Goal: Information Seeking & Learning: Check status

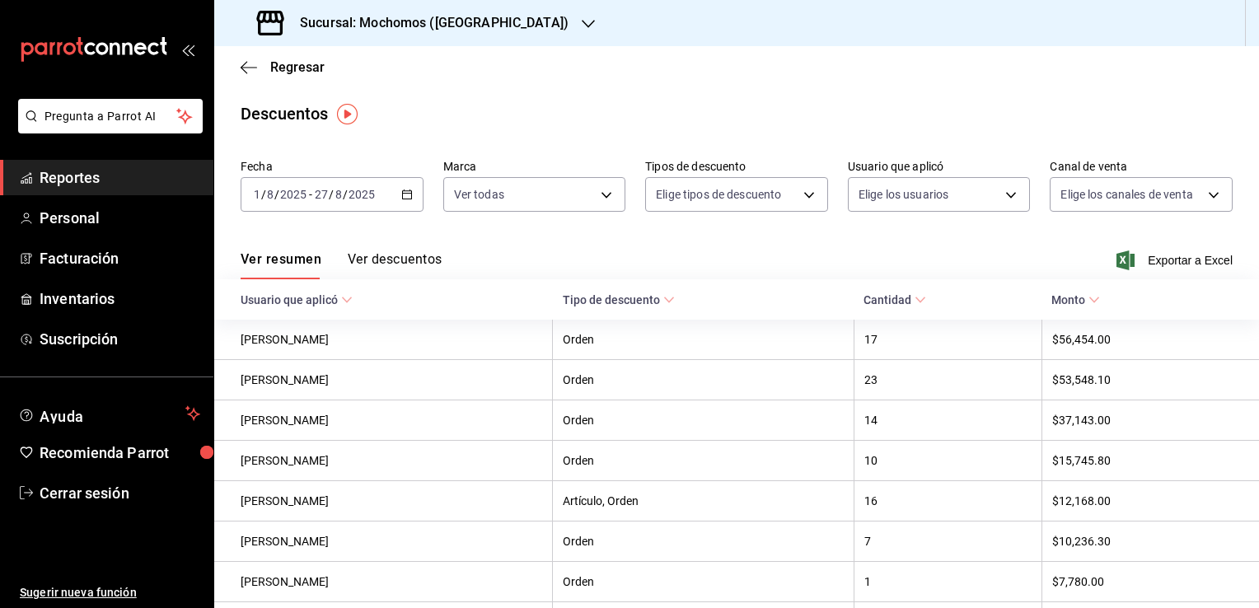
click at [119, 176] on span "Reportes" at bounding box center [120, 177] width 161 height 22
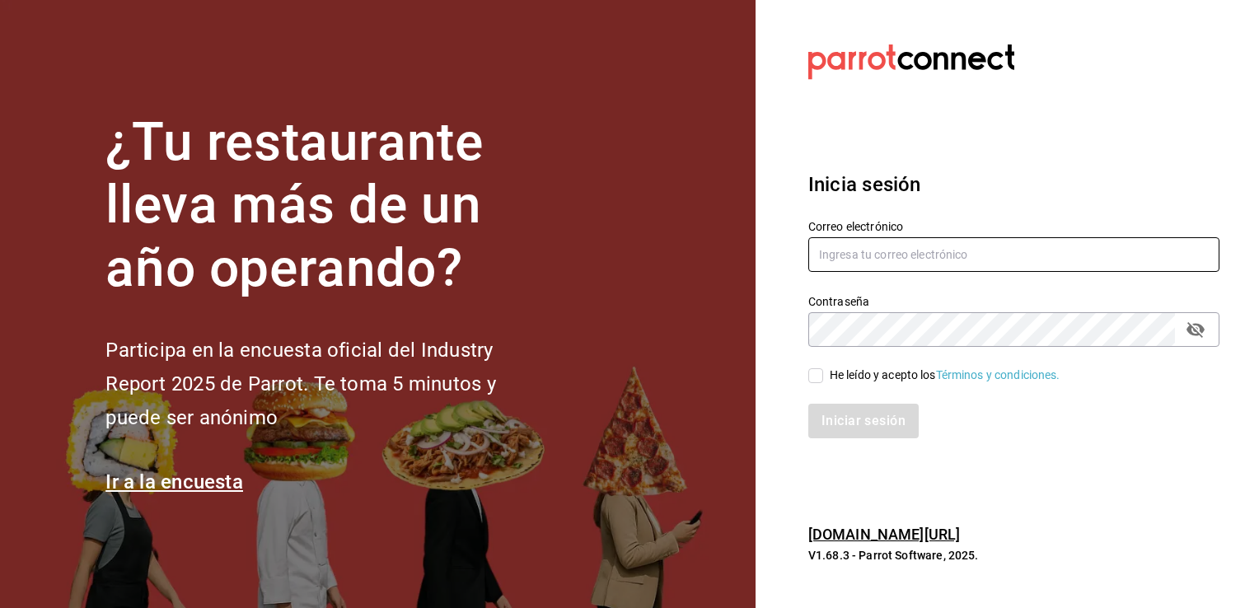
type input "[PERSON_NAME][EMAIL_ADDRESS][PERSON_NAME][DOMAIN_NAME]"
click at [818, 373] on input "He leído y acepto los Términos y condiciones." at bounding box center [815, 375] width 15 height 15
checkbox input "true"
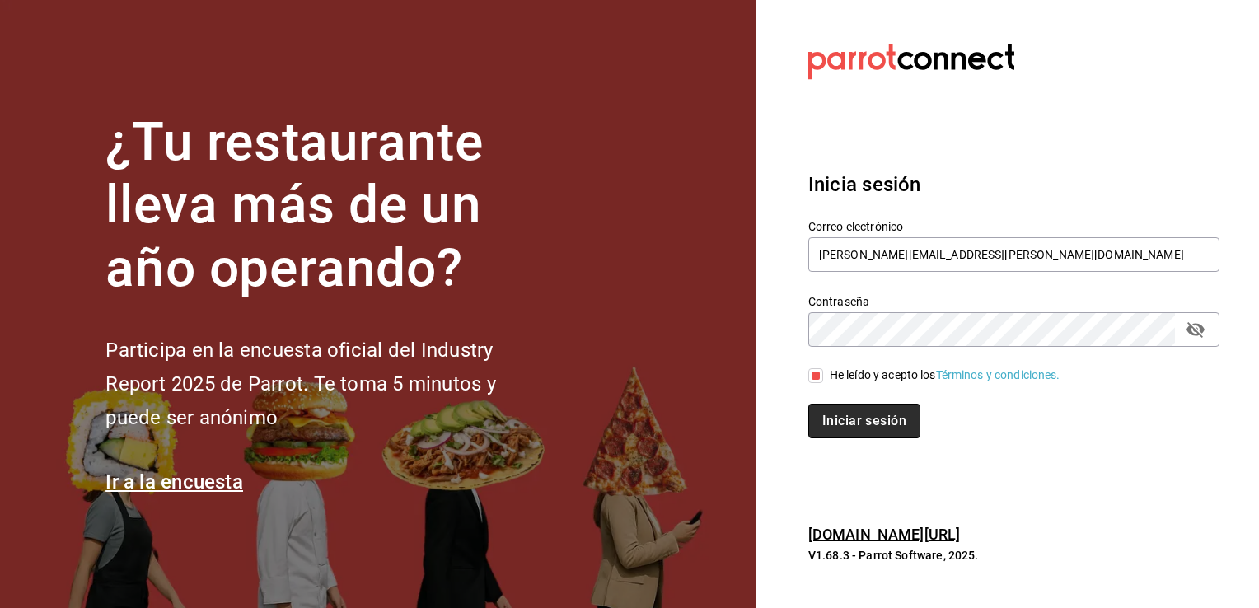
click at [831, 434] on button "Iniciar sesión" at bounding box center [864, 421] width 112 height 35
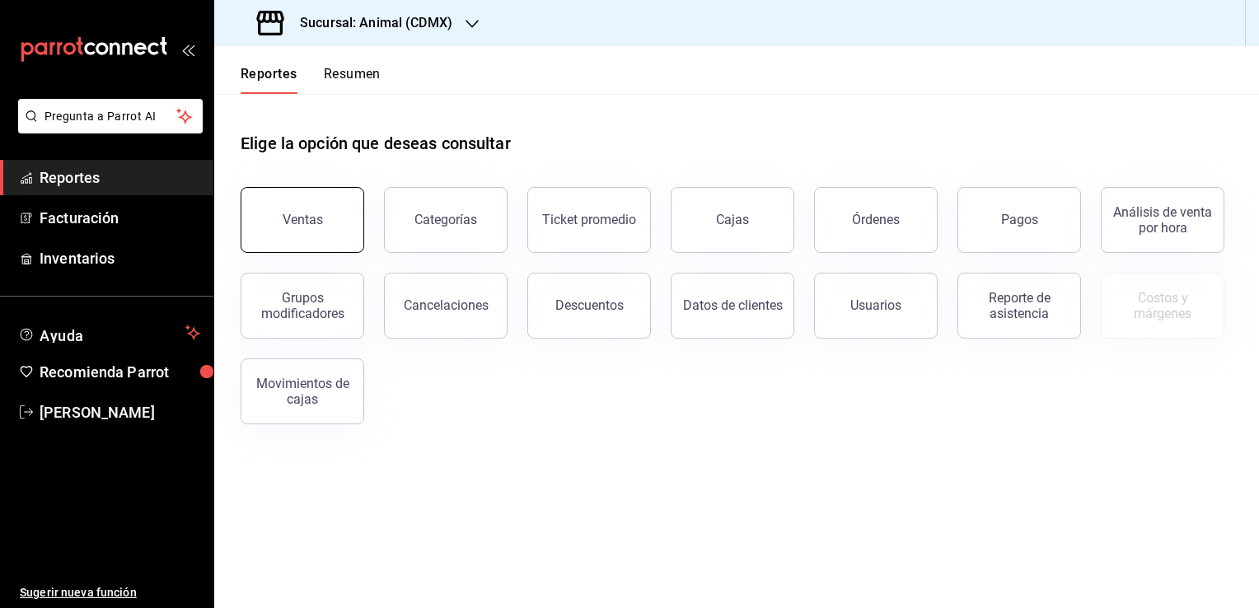
click at [323, 208] on button "Ventas" at bounding box center [303, 220] width 124 height 66
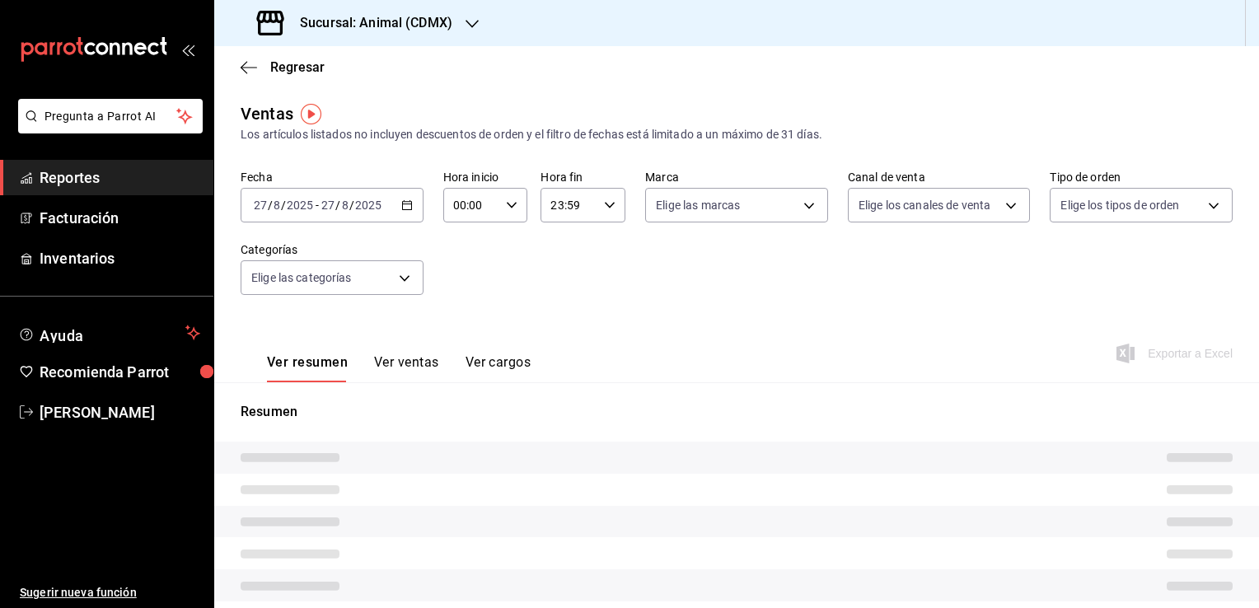
click at [421, 32] on h3 "Sucursal: Animal (CDMX)" at bounding box center [370, 23] width 166 height 20
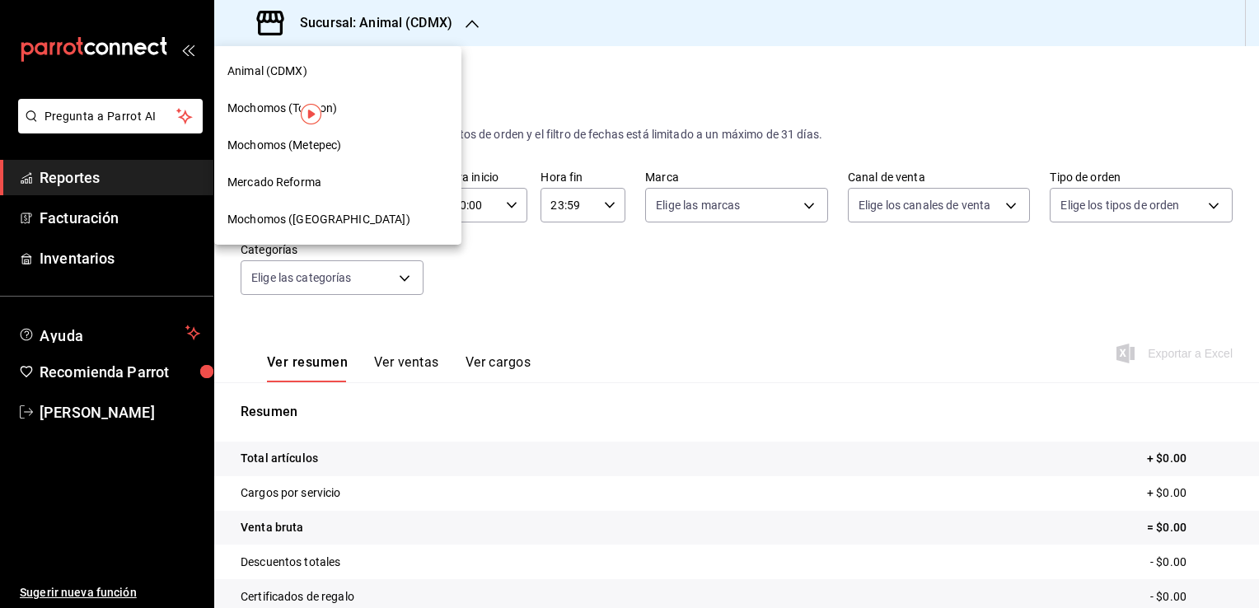
click at [355, 107] on div "Mochomos (Torreon)" at bounding box center [337, 108] width 221 height 17
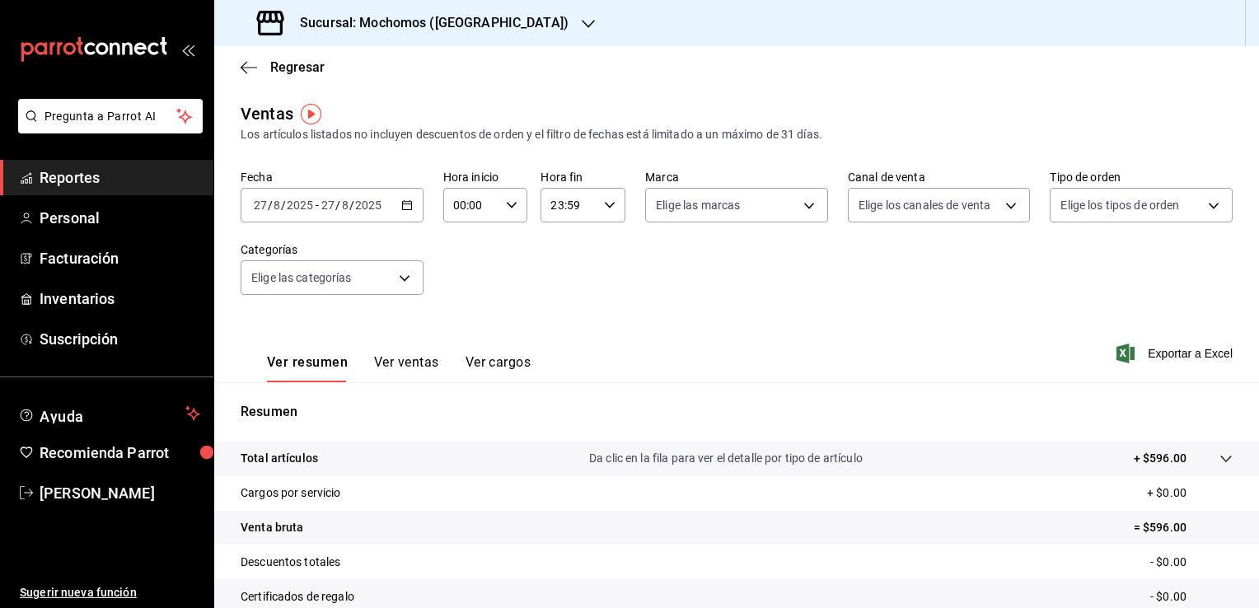
click at [406, 205] on icon "button" at bounding box center [407, 205] width 12 height 12
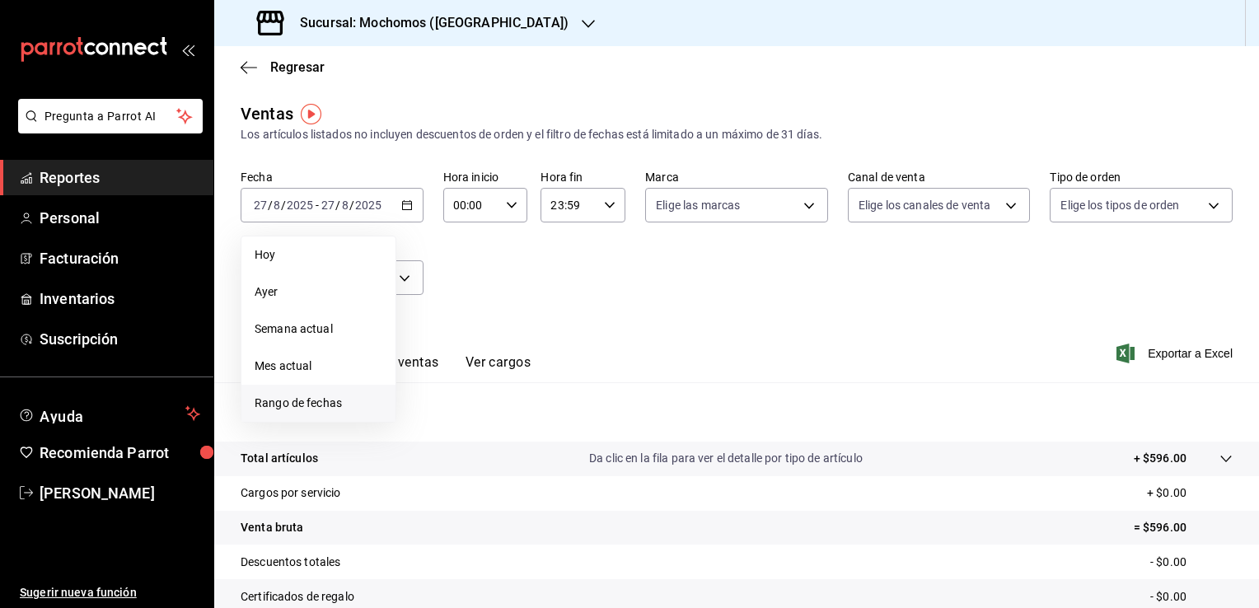
click at [344, 399] on span "Rango de fechas" at bounding box center [319, 403] width 128 height 17
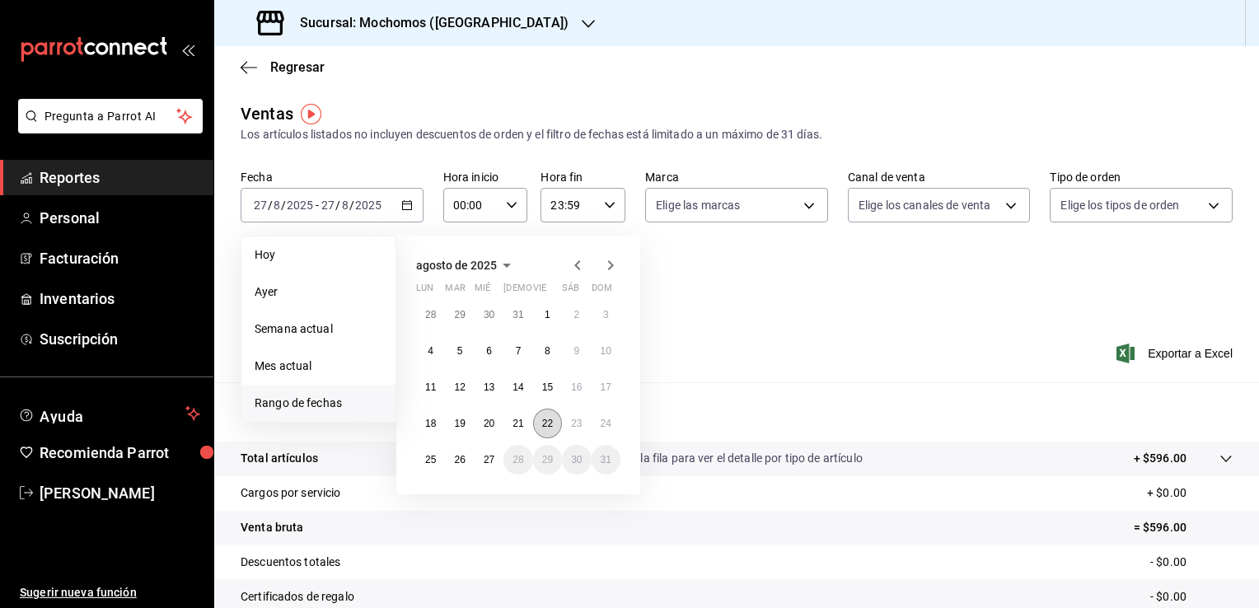
click at [547, 422] on abbr "22" at bounding box center [547, 424] width 11 height 12
click at [578, 424] on abbr "23" at bounding box center [576, 424] width 11 height 12
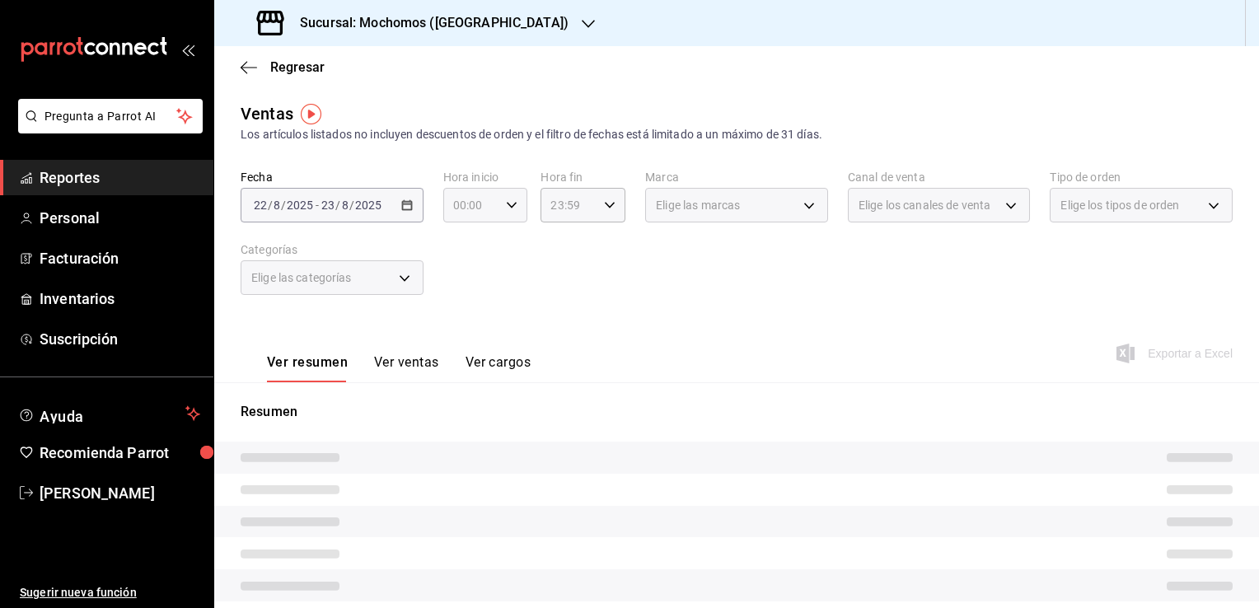
click at [509, 201] on icon "button" at bounding box center [512, 205] width 12 height 12
click at [462, 328] on span "02" at bounding box center [462, 326] width 16 height 13
type input "02:00"
click at [462, 326] on span "06" at bounding box center [462, 319] width 16 height 13
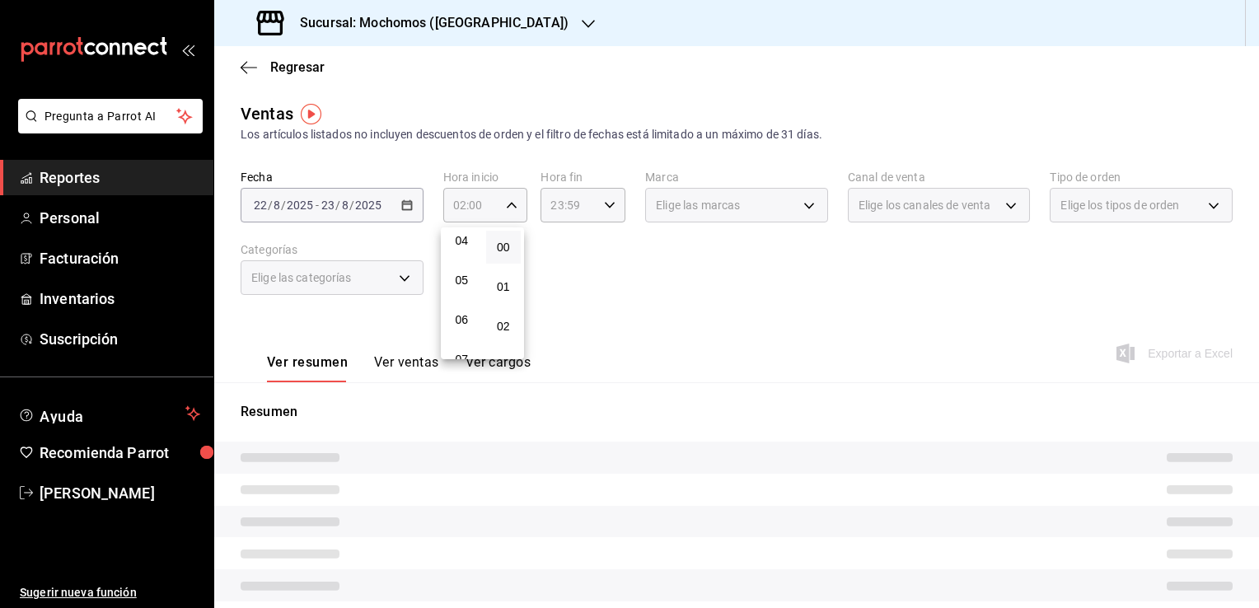
type input "06:00"
click at [574, 316] on div at bounding box center [629, 304] width 1259 height 608
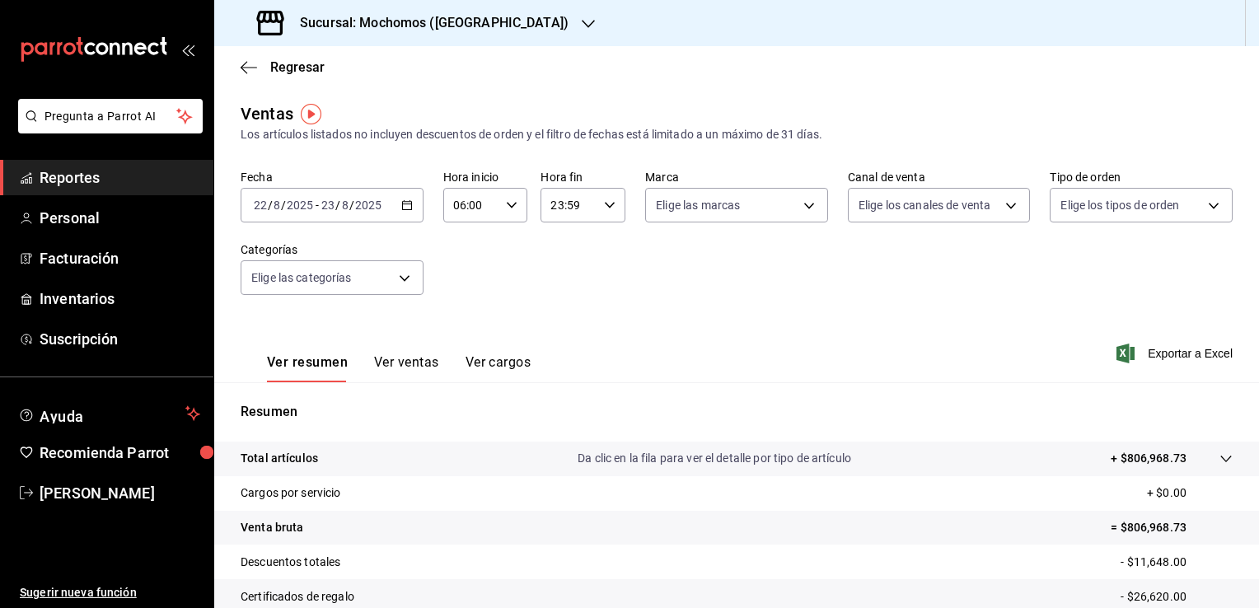
click at [605, 199] on icon "button" at bounding box center [610, 205] width 12 height 12
click at [561, 257] on span "21" at bounding box center [559, 260] width 16 height 13
type input "21:59"
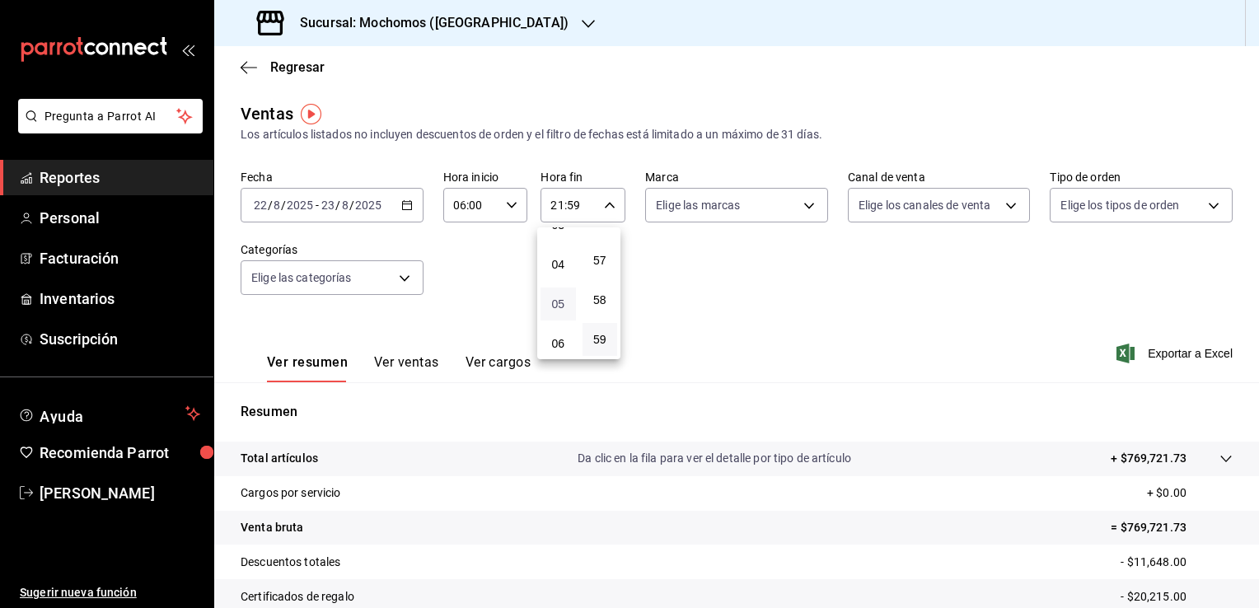
click at [558, 305] on span "05" at bounding box center [559, 304] width 16 height 13
type input "05:59"
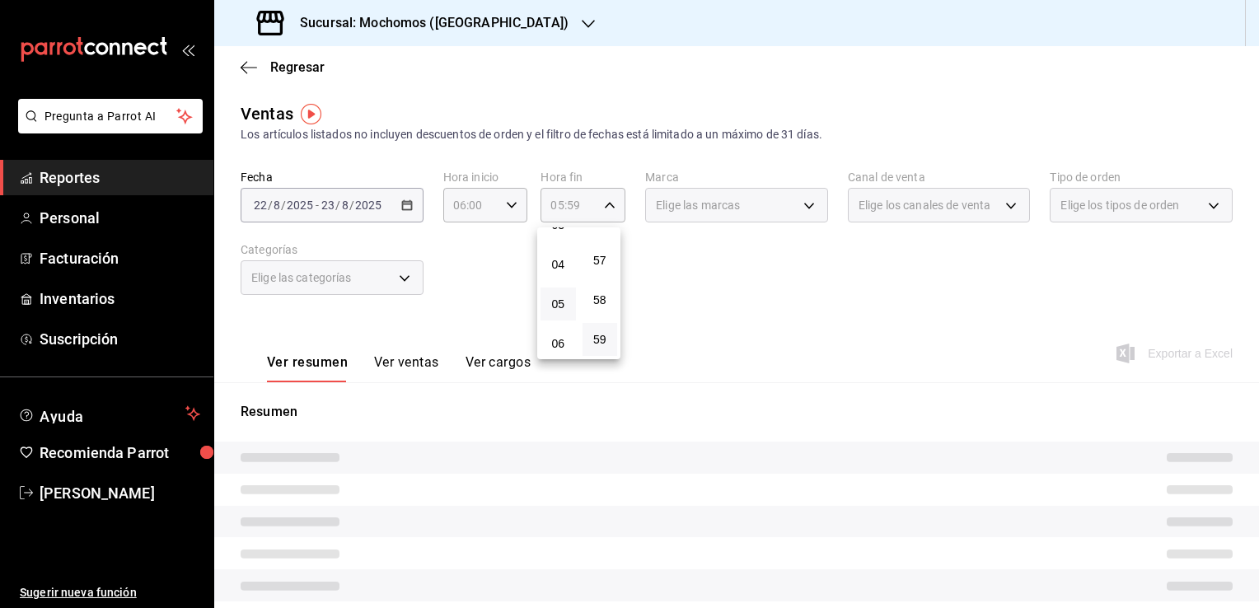
click at [701, 304] on div at bounding box center [629, 304] width 1259 height 608
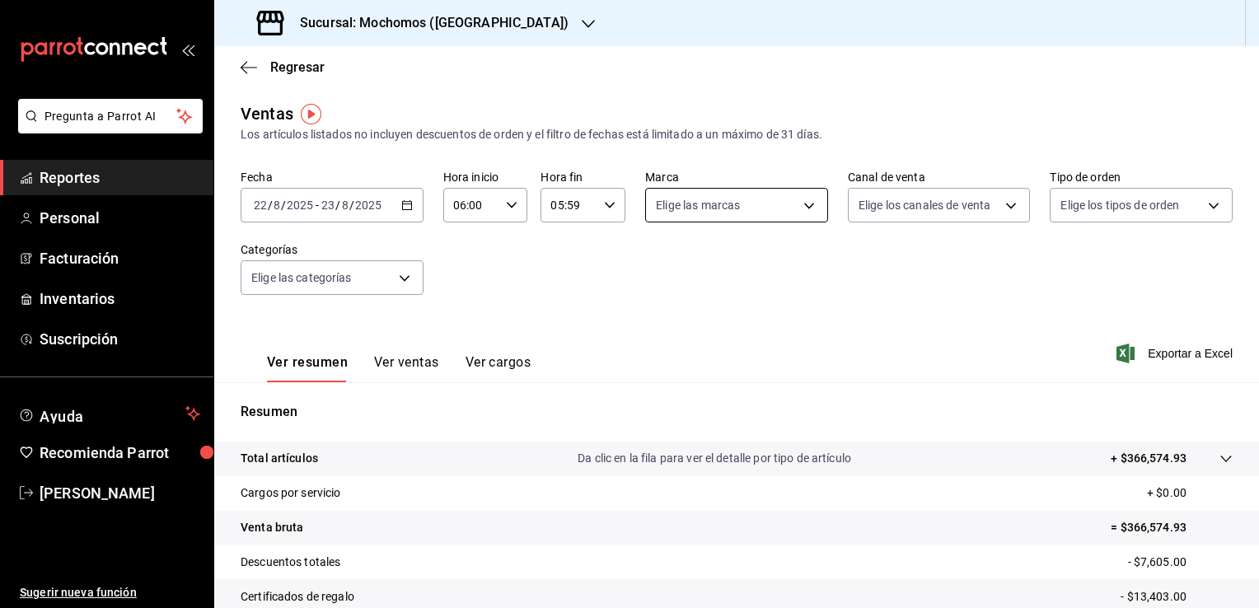
click at [809, 208] on body "Pregunta a Parrot AI Reportes Personal Facturación Inventarios Suscripción Ayud…" at bounding box center [629, 304] width 1259 height 608
click at [738, 260] on li "Ver todas" at bounding box center [730, 267] width 179 height 49
type input "c8544d00-0077-49dd-9e07-f6fffff65e49"
checkbox input "true"
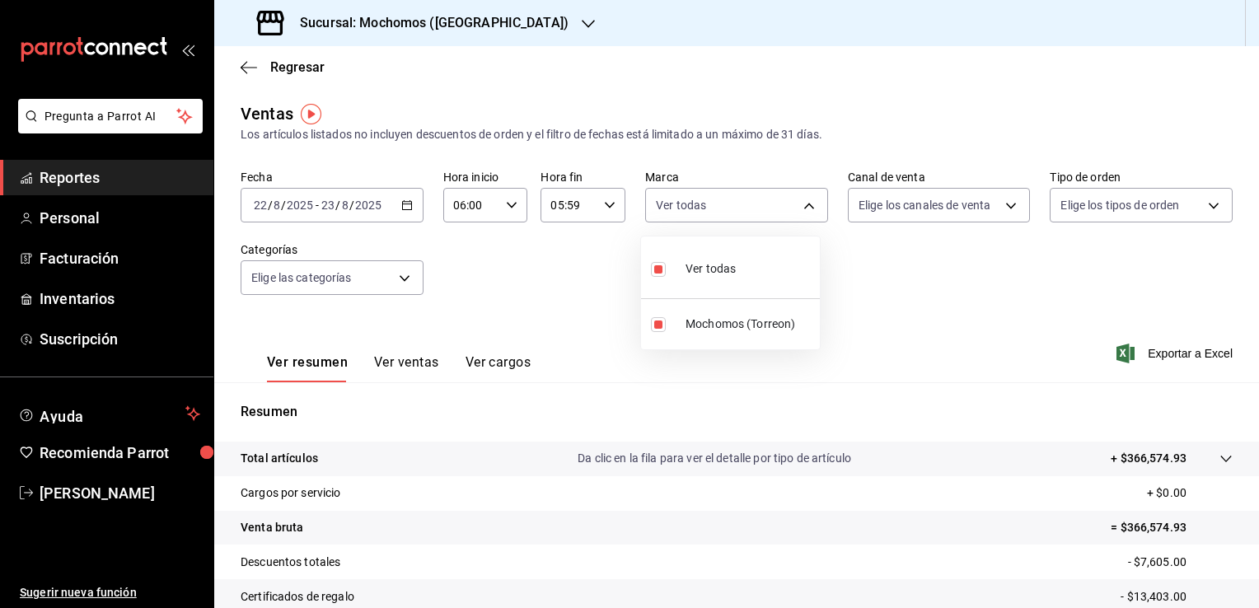
click at [888, 325] on div at bounding box center [629, 304] width 1259 height 608
click at [402, 203] on icon "button" at bounding box center [407, 205] width 12 height 12
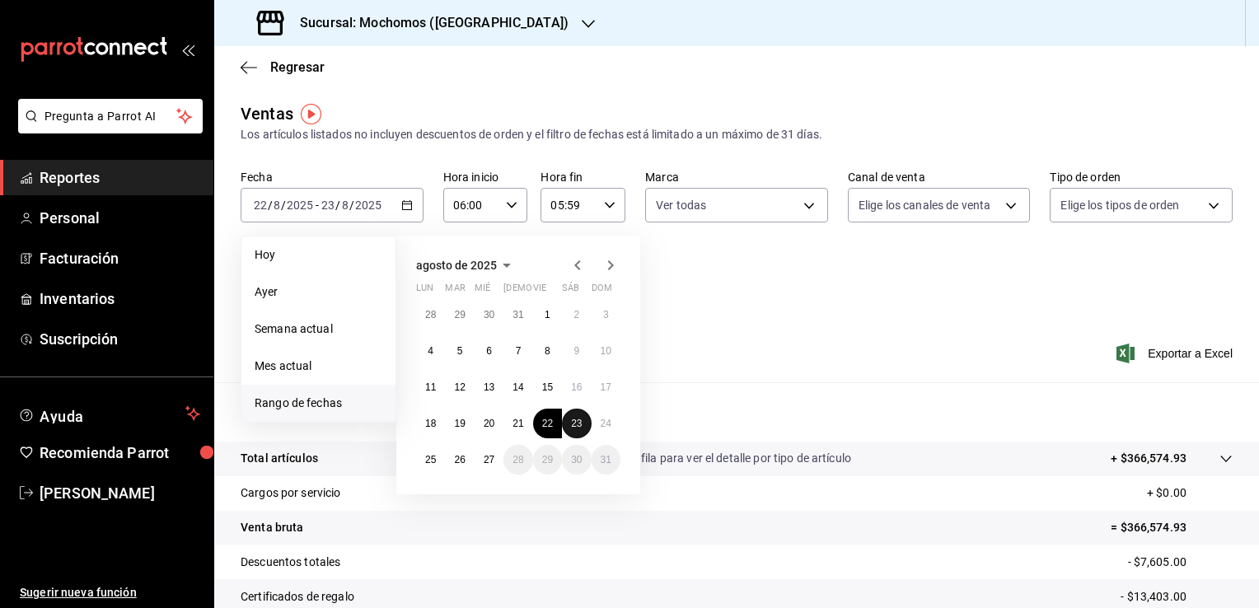
click at [573, 424] on abbr "23" at bounding box center [576, 424] width 11 height 12
click at [603, 423] on abbr "24" at bounding box center [606, 424] width 11 height 12
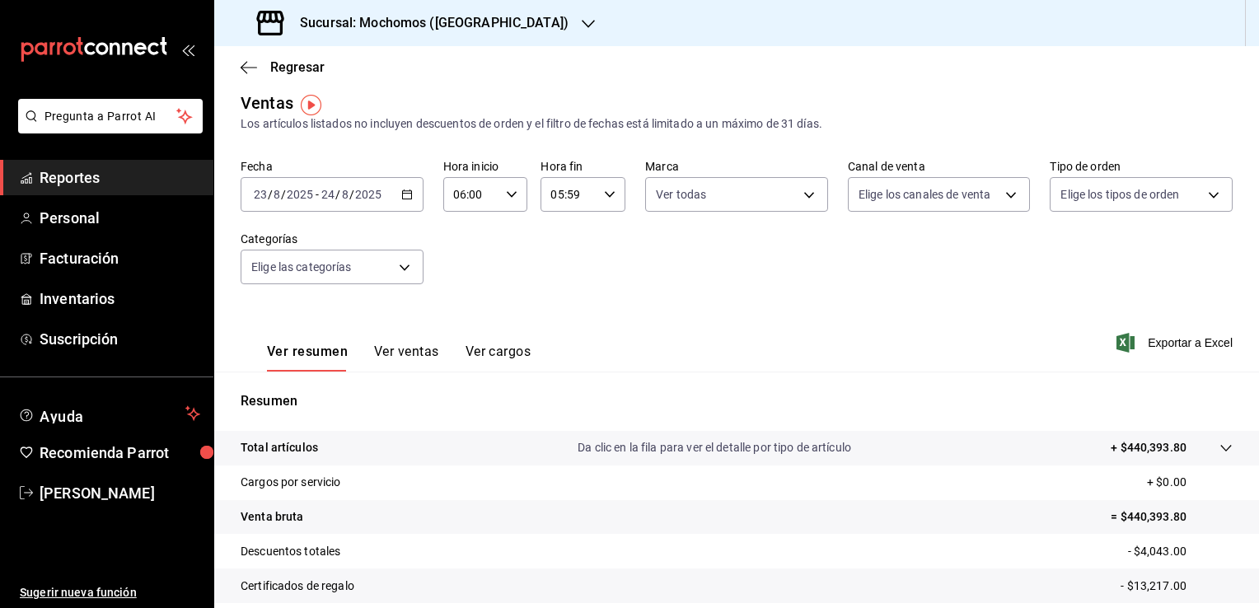
scroll to position [9, 0]
click at [407, 196] on icon "button" at bounding box center [407, 196] width 12 height 12
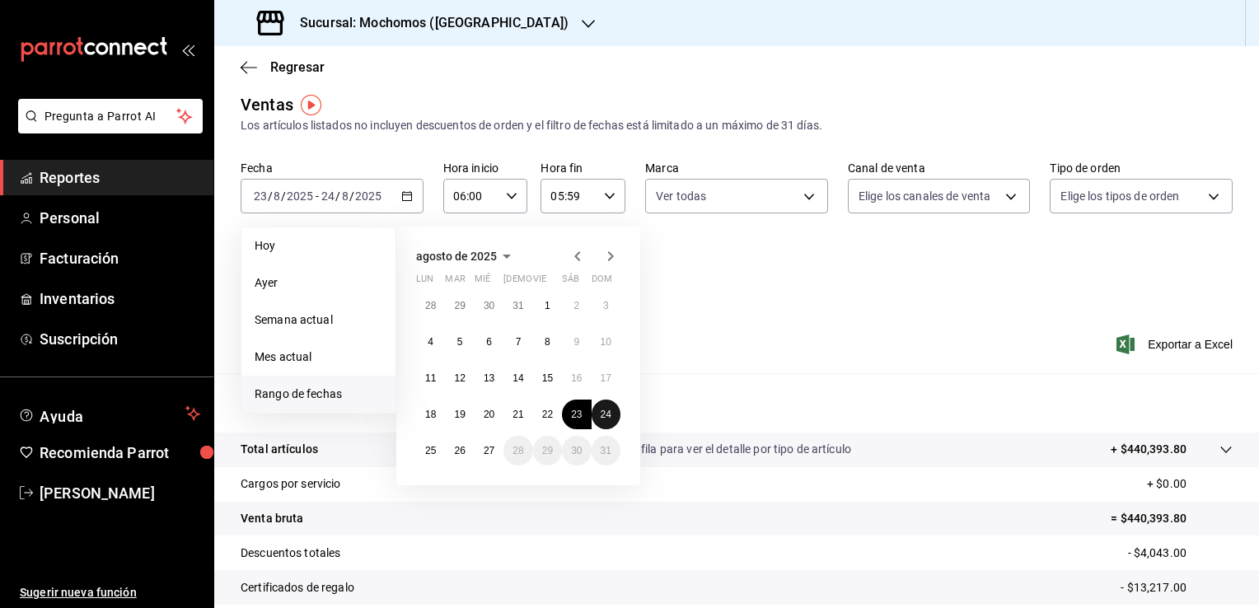
click at [612, 412] on button "24" at bounding box center [606, 415] width 29 height 30
click at [429, 450] on abbr "25" at bounding box center [430, 451] width 11 height 12
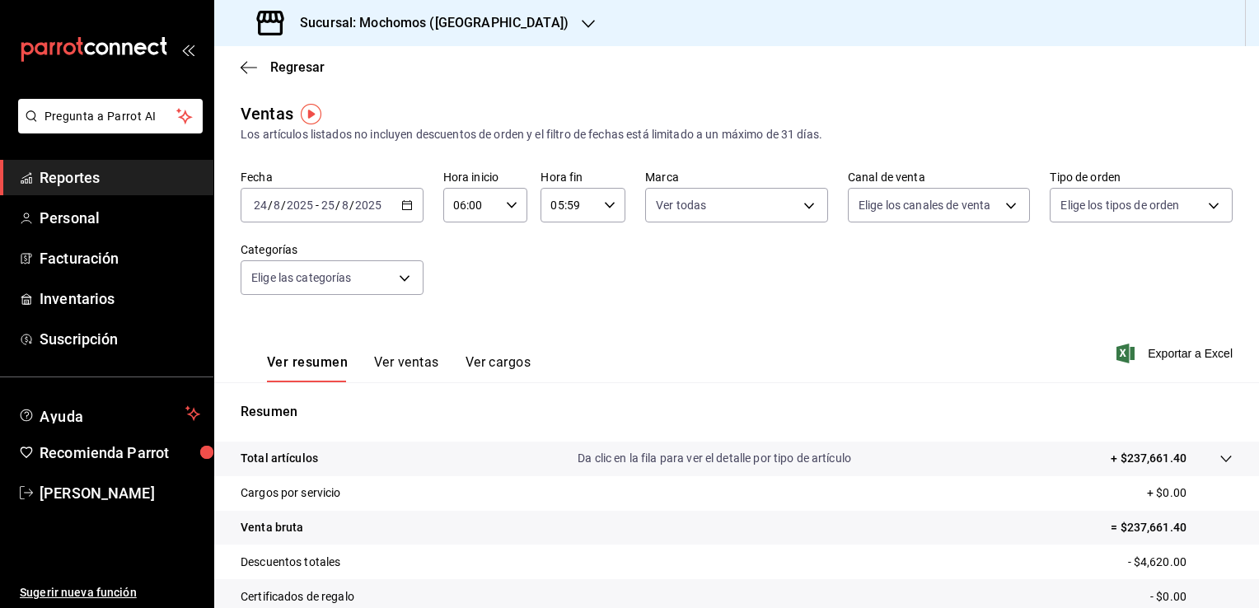
click at [402, 208] on \(Stroke\) "button" at bounding box center [407, 205] width 10 height 9
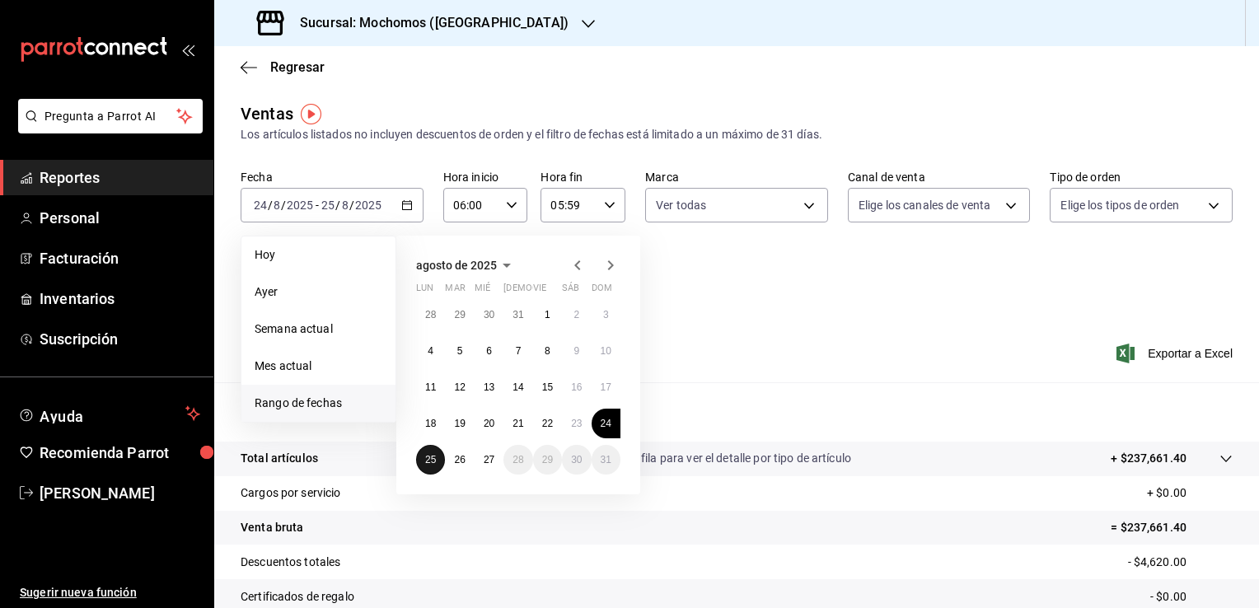
click at [426, 461] on abbr "25" at bounding box center [430, 460] width 11 height 12
click at [460, 462] on abbr "26" at bounding box center [459, 460] width 11 height 12
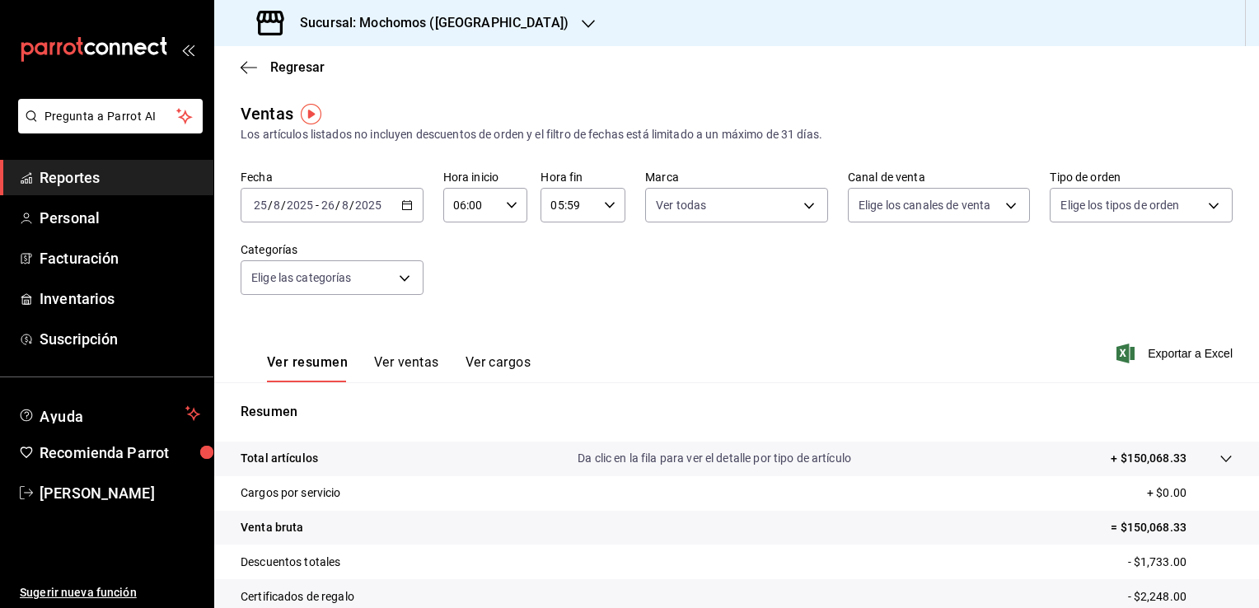
click at [406, 212] on div "2025-08-25 25 / 8 / 2025 - 2025-08-26 26 / 8 / 2025" at bounding box center [332, 205] width 183 height 35
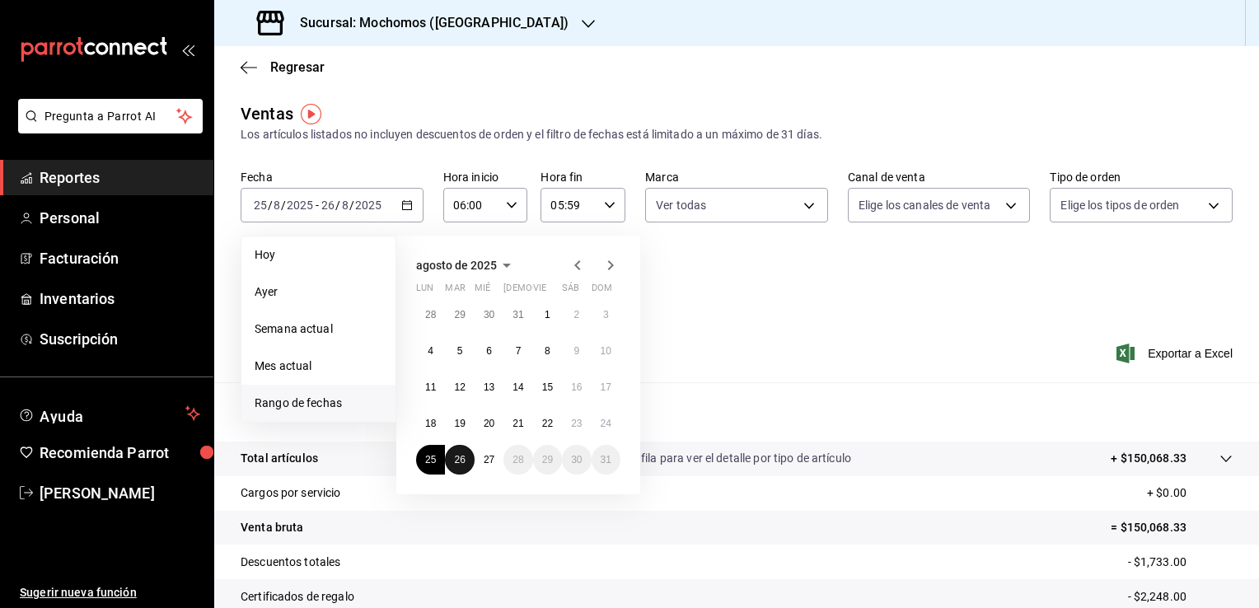
click at [461, 457] on abbr "26" at bounding box center [459, 460] width 11 height 12
click at [488, 461] on abbr "27" at bounding box center [489, 460] width 11 height 12
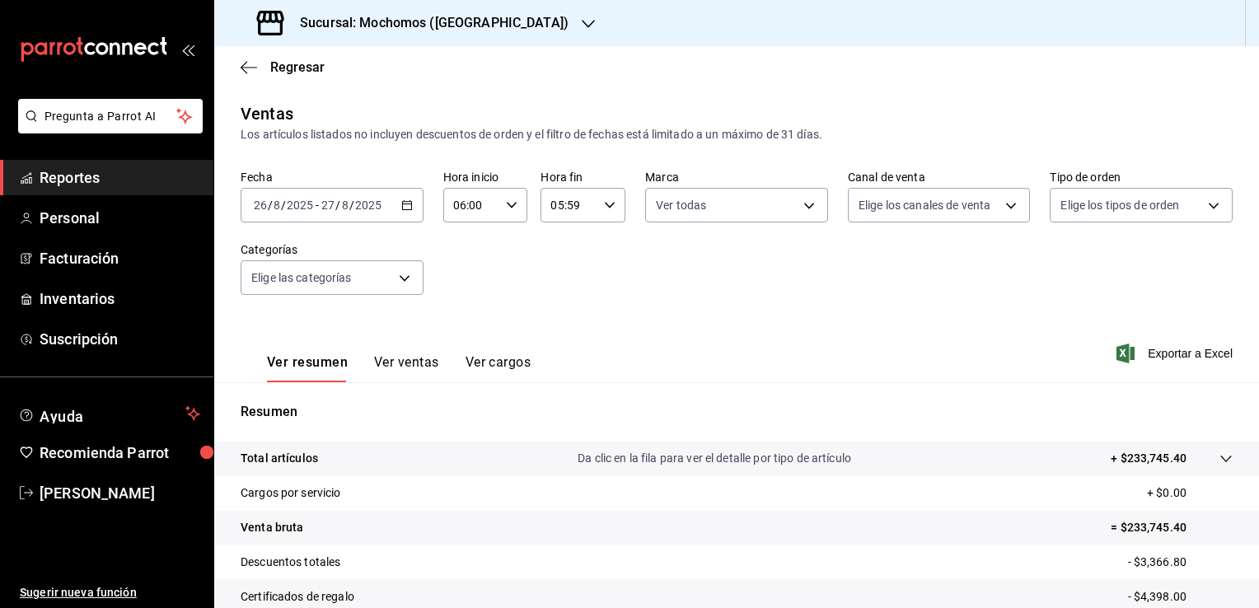
scroll to position [181, 0]
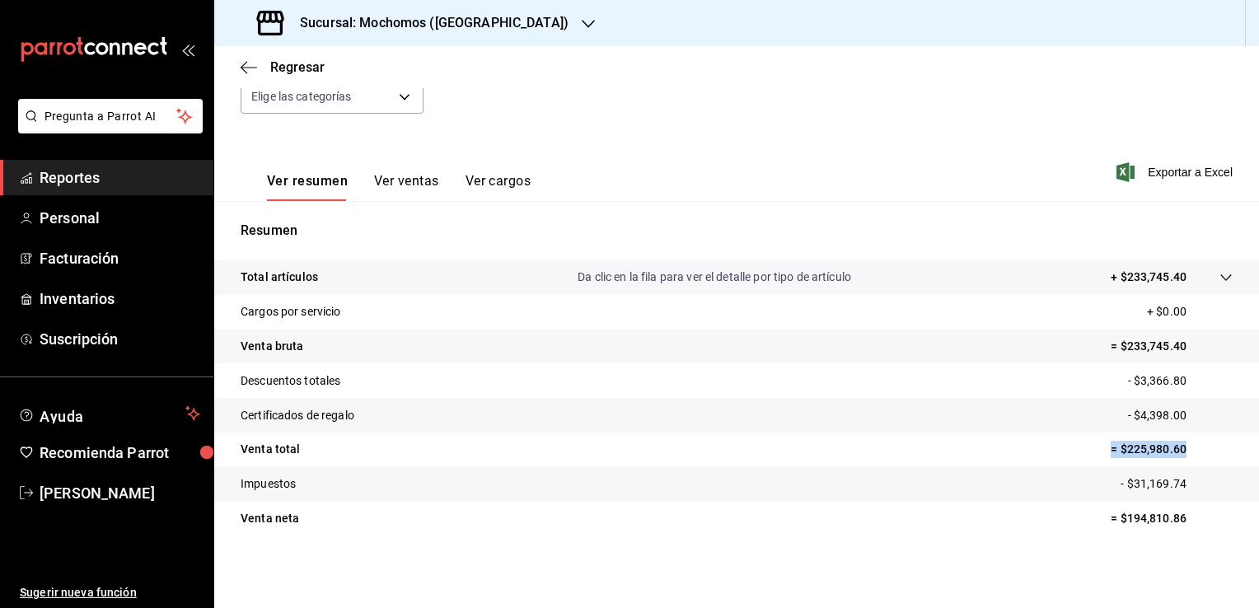
drag, startPoint x: 1097, startPoint y: 450, endPoint x: 1181, endPoint y: 450, distance: 84.1
click at [1181, 450] on tr "Venta total = $225,980.60" at bounding box center [736, 450] width 1045 height 35
copy p "= $225,980.60"
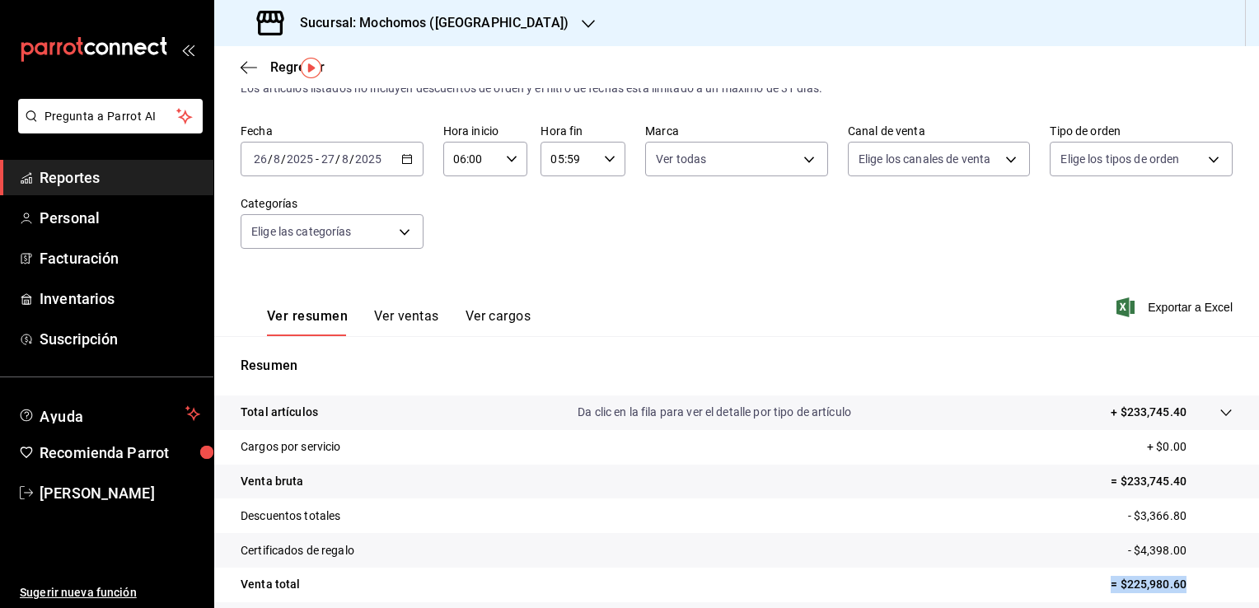
scroll to position [45, 0]
click at [152, 176] on span "Reportes" at bounding box center [120, 177] width 161 height 22
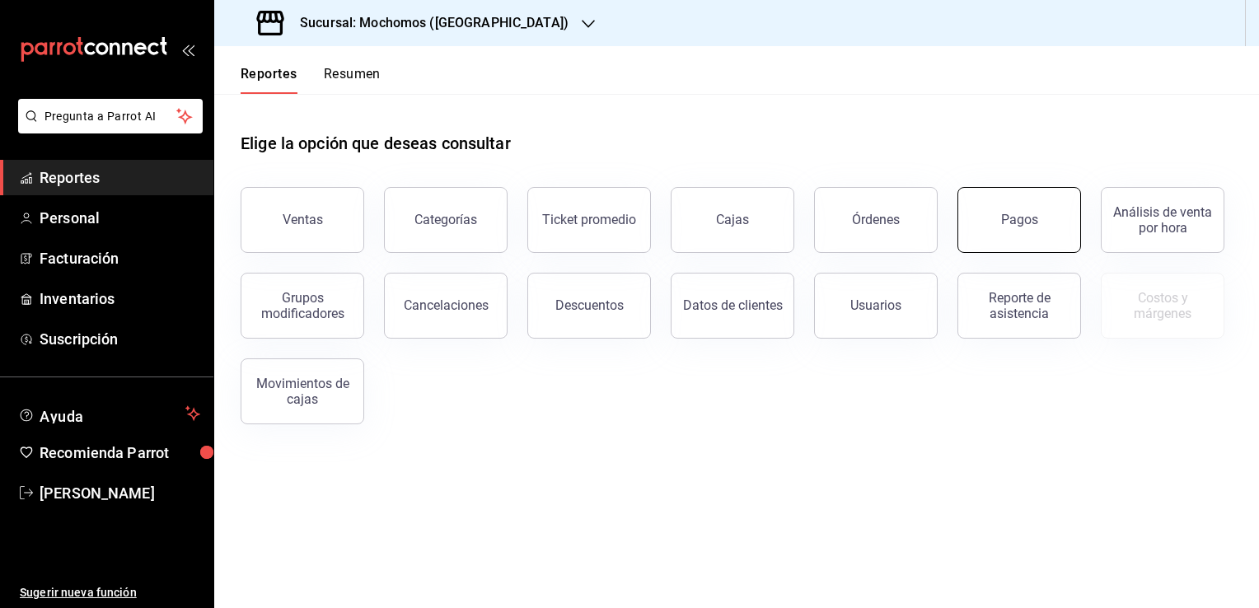
click at [989, 222] on button "Pagos" at bounding box center [1020, 220] width 124 height 66
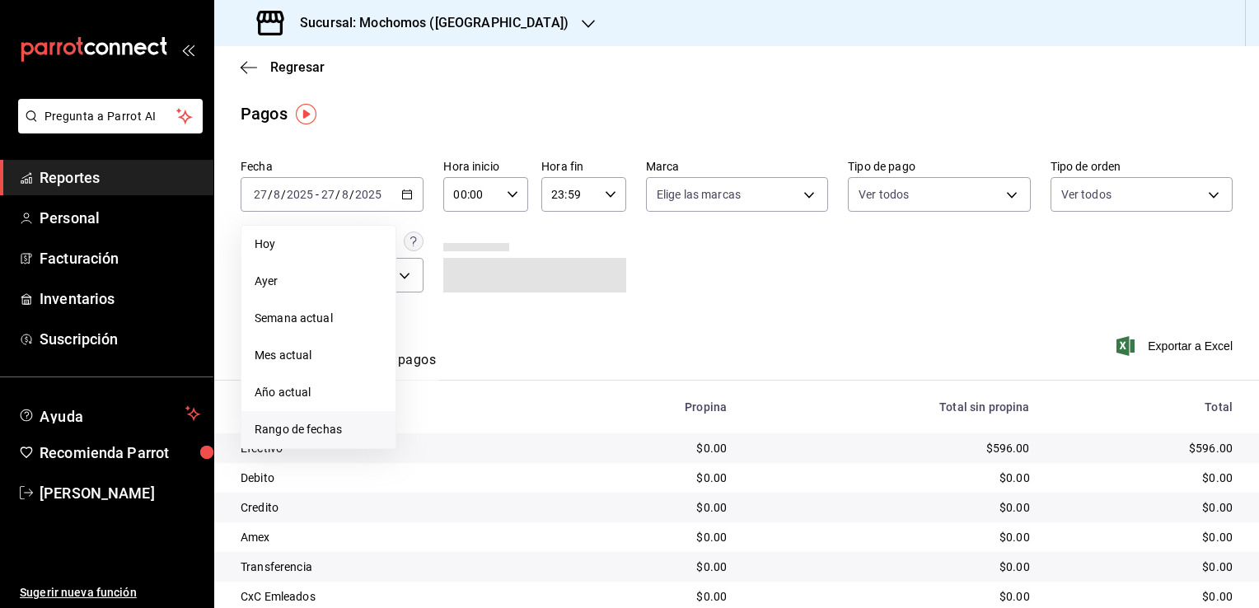
click at [363, 427] on span "Rango de fechas" at bounding box center [319, 429] width 128 height 17
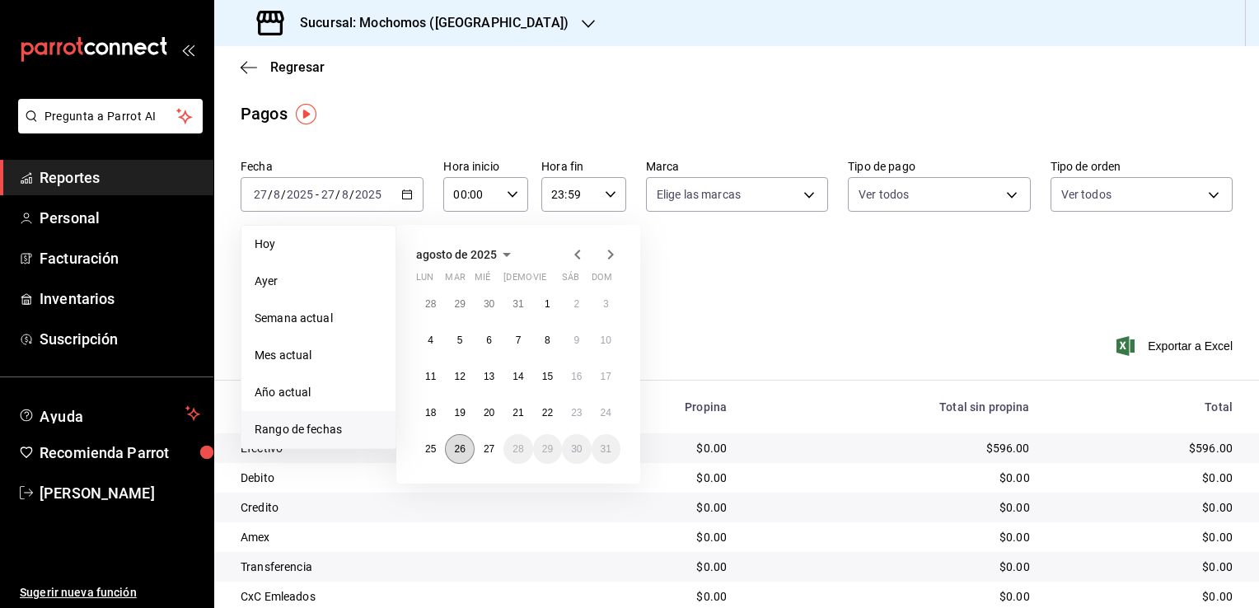
click at [461, 449] on abbr "26" at bounding box center [459, 449] width 11 height 12
click at [484, 449] on abbr "27" at bounding box center [489, 449] width 11 height 12
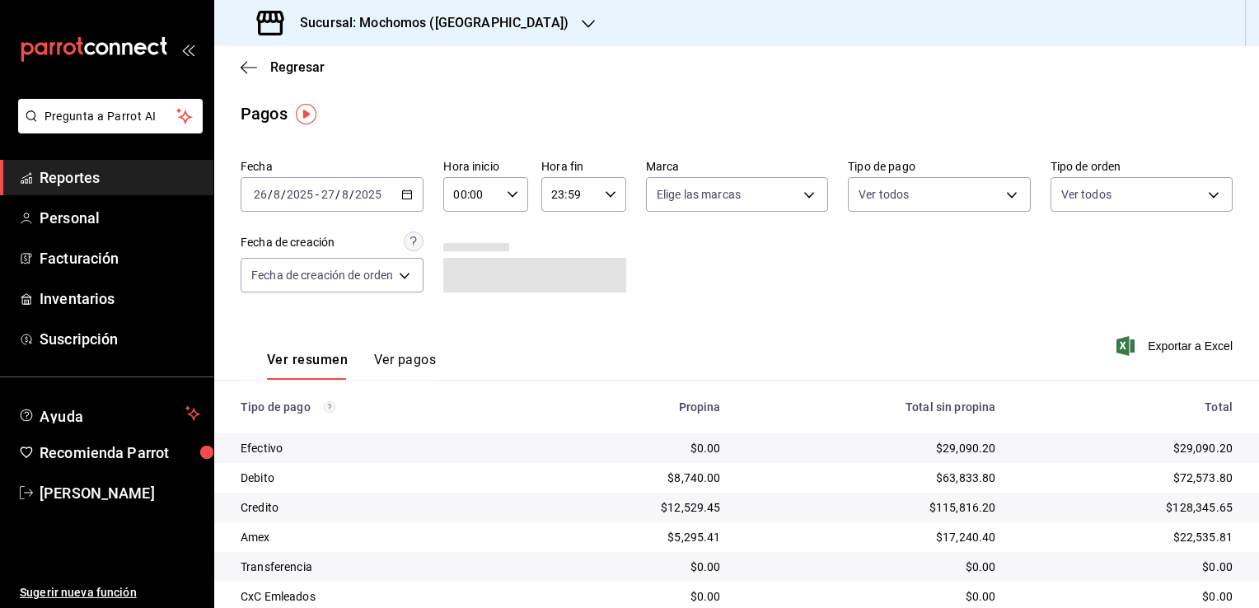
click at [512, 199] on icon "button" at bounding box center [513, 195] width 12 height 12
click at [468, 315] on span "02" at bounding box center [466, 315] width 16 height 13
type input "02:00"
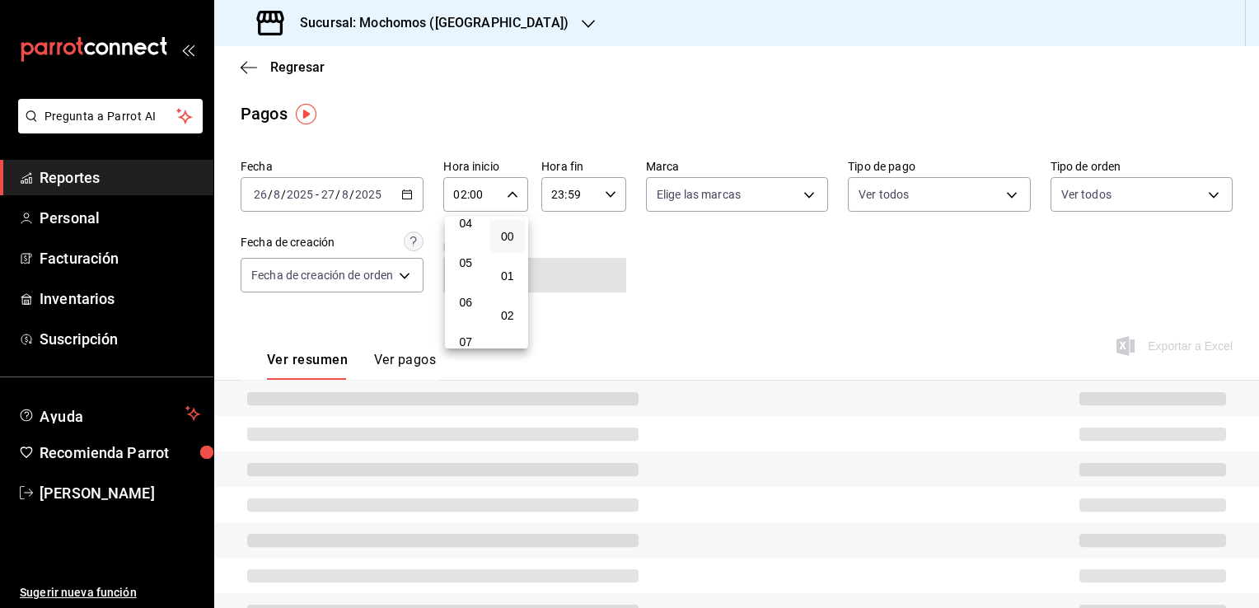
scroll to position [198, 0]
click at [465, 283] on span "06" at bounding box center [466, 275] width 16 height 13
type input "06:00"
click at [610, 260] on div at bounding box center [629, 304] width 1259 height 608
click at [610, 196] on icon "button" at bounding box center [611, 195] width 12 height 12
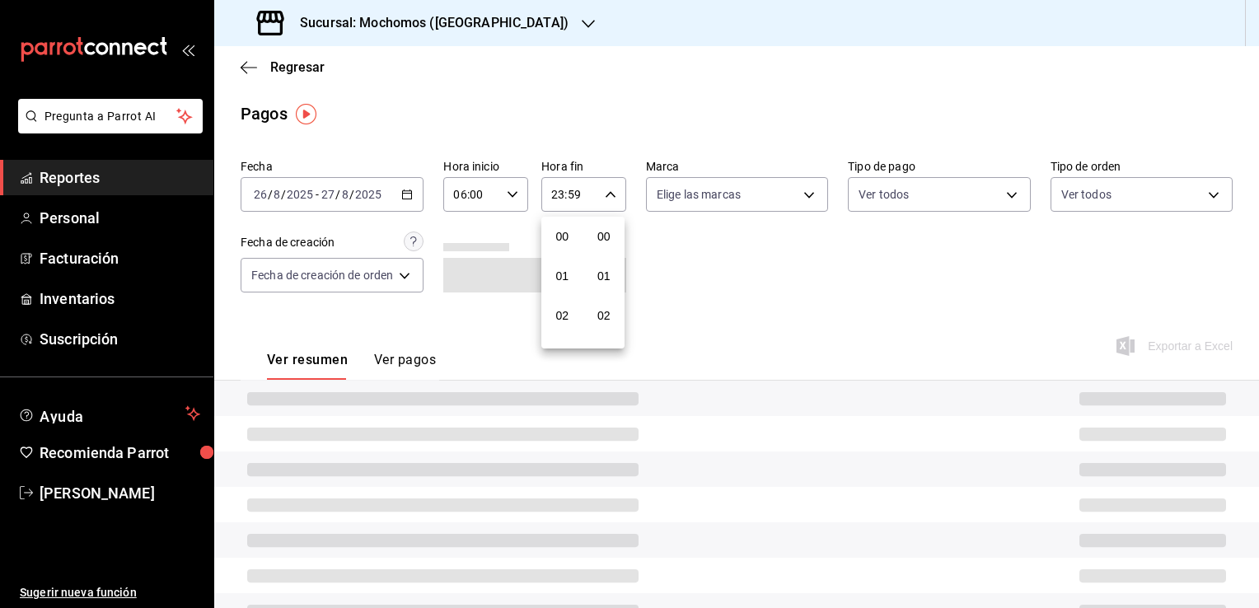
scroll to position [2281, 0]
click at [556, 244] on span "21" at bounding box center [563, 249] width 16 height 13
type input "21:59"
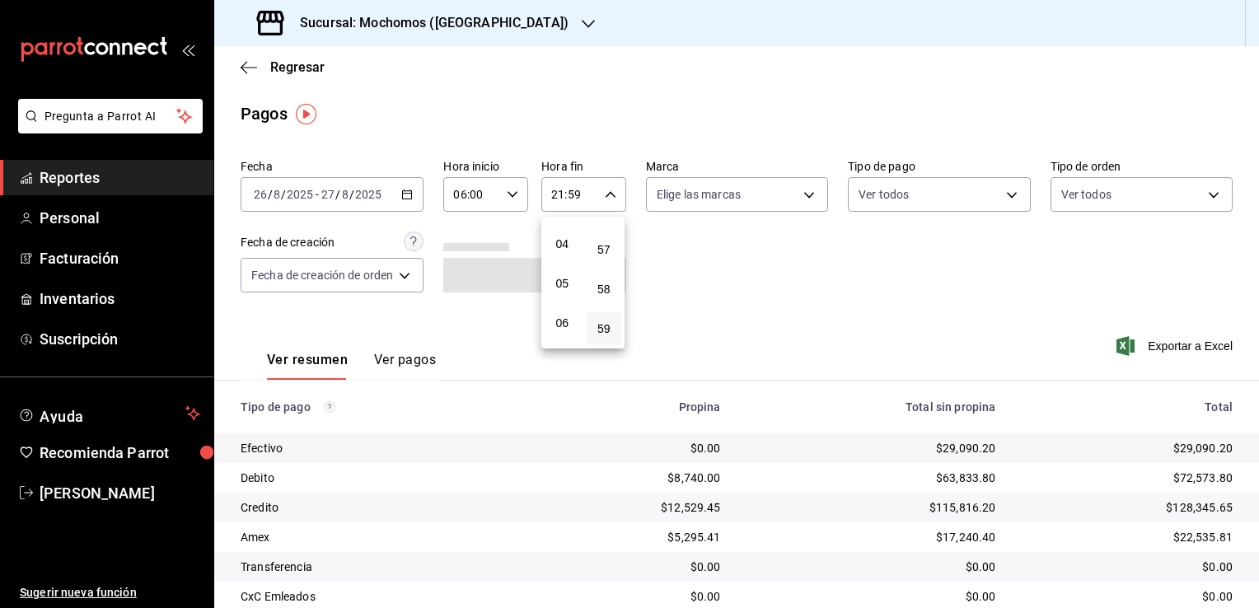
scroll to position [141, 0]
click at [565, 295] on span "05" at bounding box center [563, 293] width 16 height 13
type input "05:59"
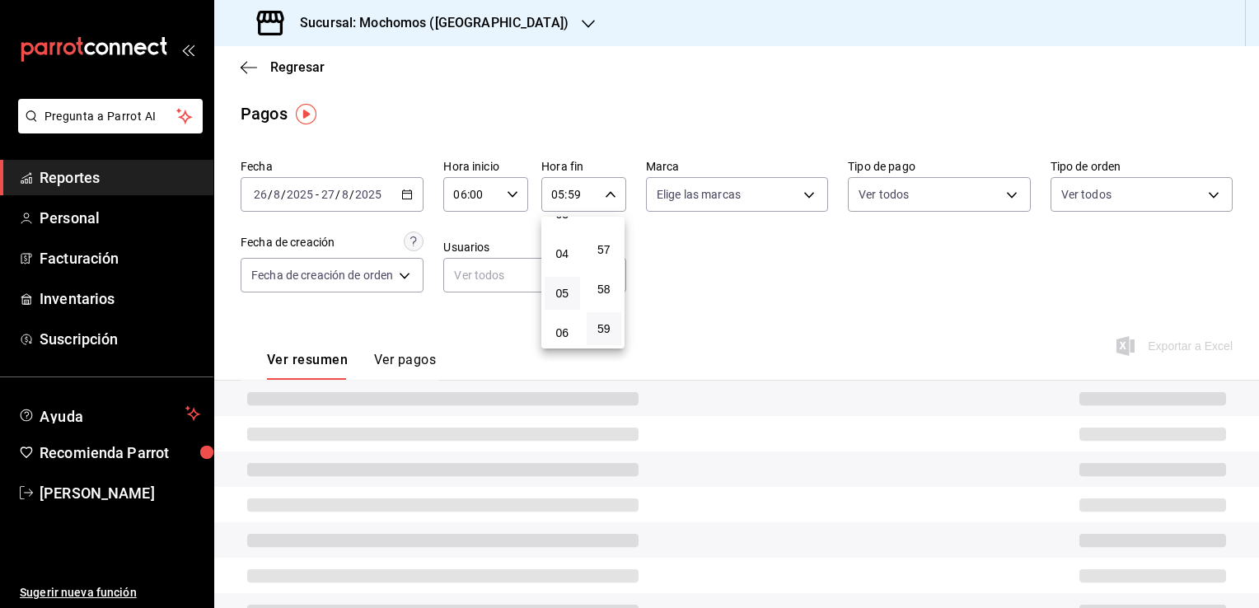
click at [771, 265] on div at bounding box center [629, 304] width 1259 height 608
click at [807, 193] on body "Pregunta a Parrot AI Reportes Personal Facturación Inventarios Suscripción Ayud…" at bounding box center [629, 304] width 1259 height 608
click at [733, 260] on span "Ver todas" at bounding box center [714, 258] width 50 height 17
type input "c8544d00-0077-49dd-9e07-f6fffff65e49"
checkbox input "true"
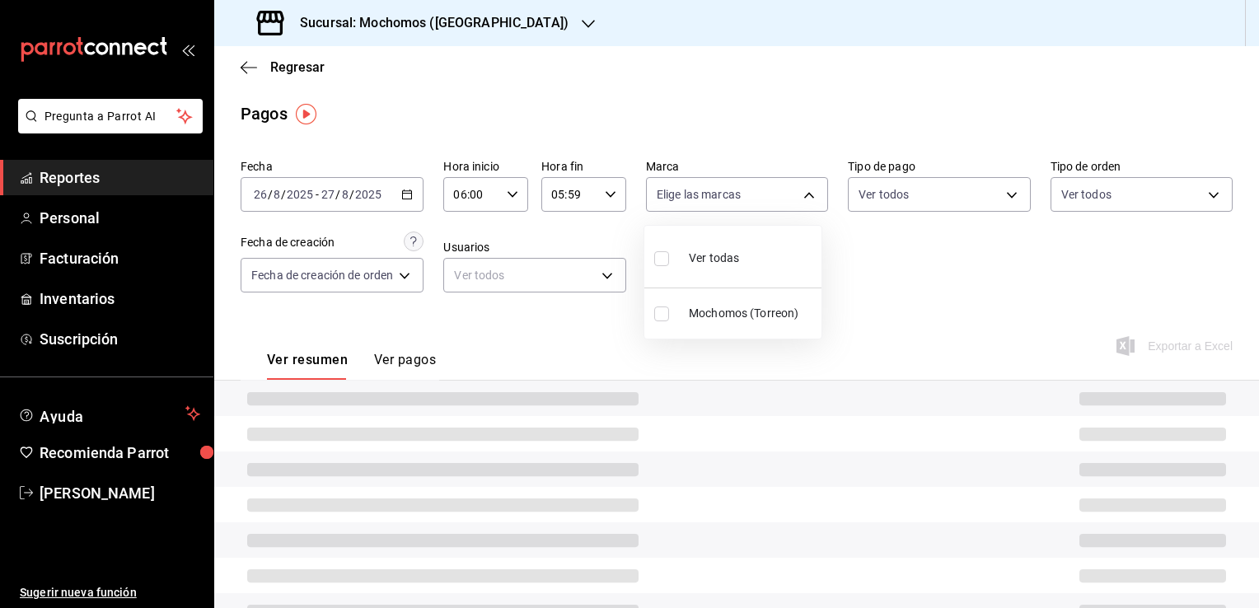
checkbox input "true"
click at [893, 307] on div at bounding box center [629, 304] width 1259 height 608
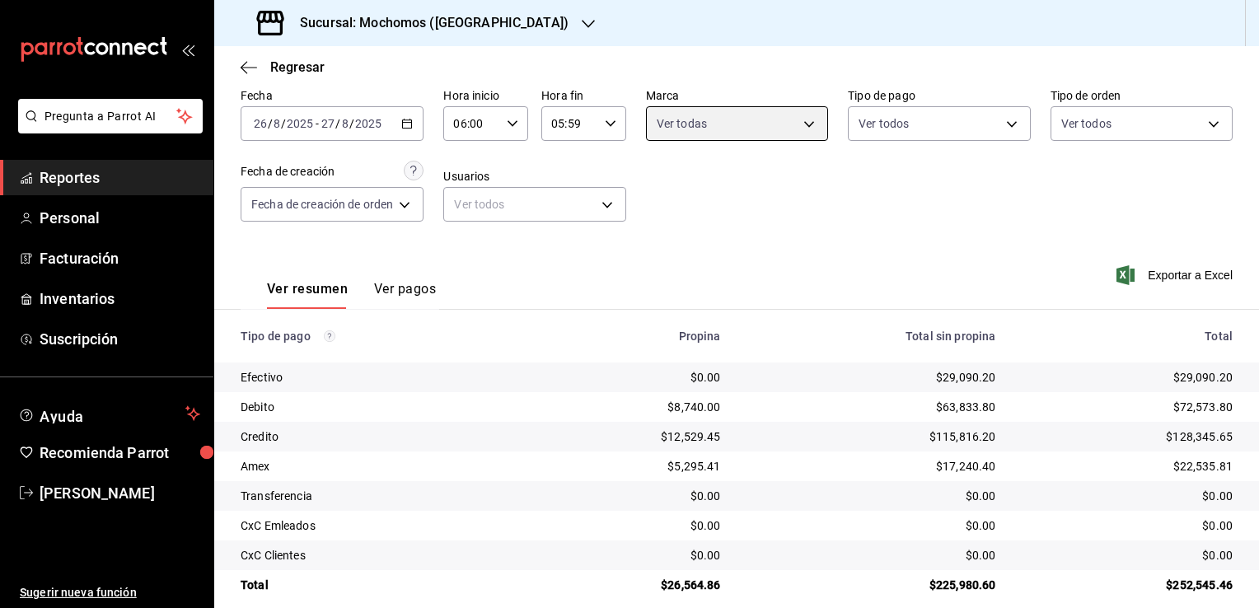
scroll to position [89, 0]
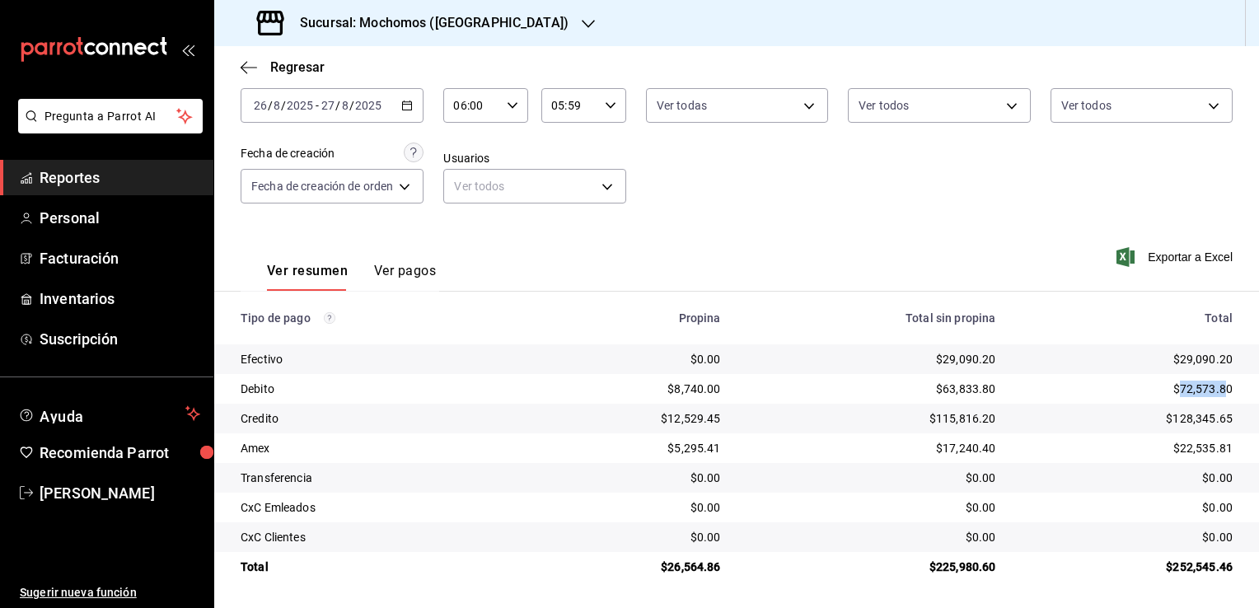
drag, startPoint x: 1166, startPoint y: 388, endPoint x: 1216, endPoint y: 387, distance: 49.5
click at [1216, 387] on div "$72,573.80" at bounding box center [1127, 389] width 211 height 16
copy div "72,573.8"
drag, startPoint x: 1164, startPoint y: 417, endPoint x: 1226, endPoint y: 417, distance: 62.6
click at [1226, 417] on td "$128,345.65" at bounding box center [1134, 419] width 251 height 30
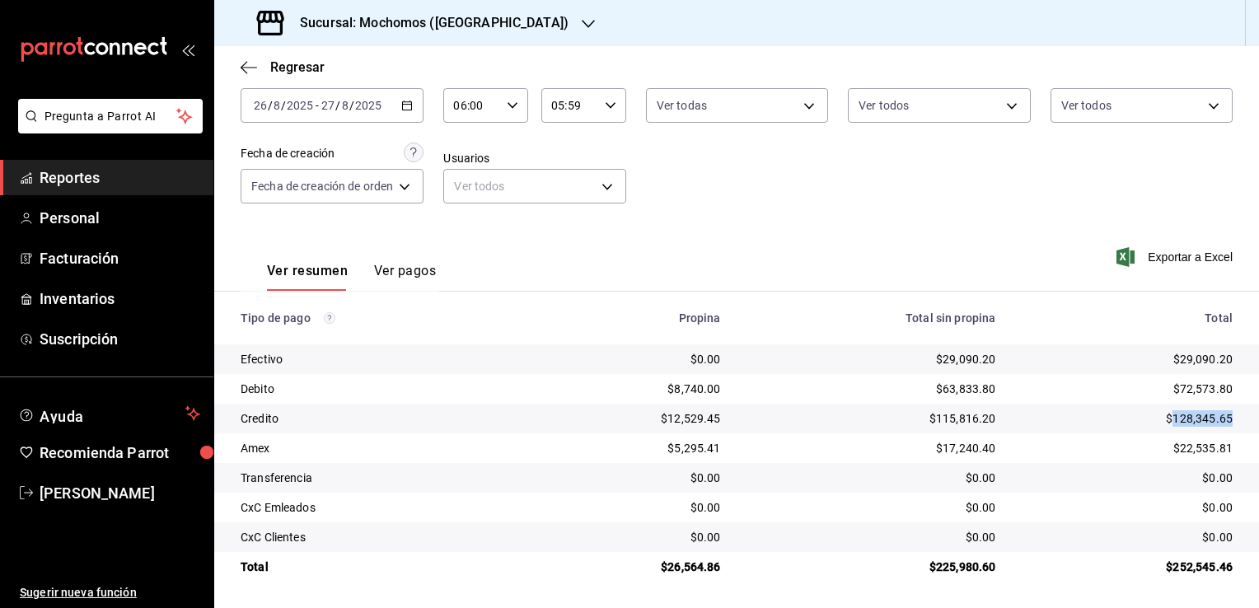
copy div "128,345.65"
drag, startPoint x: 1170, startPoint y: 452, endPoint x: 1225, endPoint y: 452, distance: 54.4
click at [1225, 452] on td "$22,535.81" at bounding box center [1134, 448] width 251 height 30
copy div "22,535.81"
click at [408, 107] on icon "button" at bounding box center [407, 106] width 12 height 12
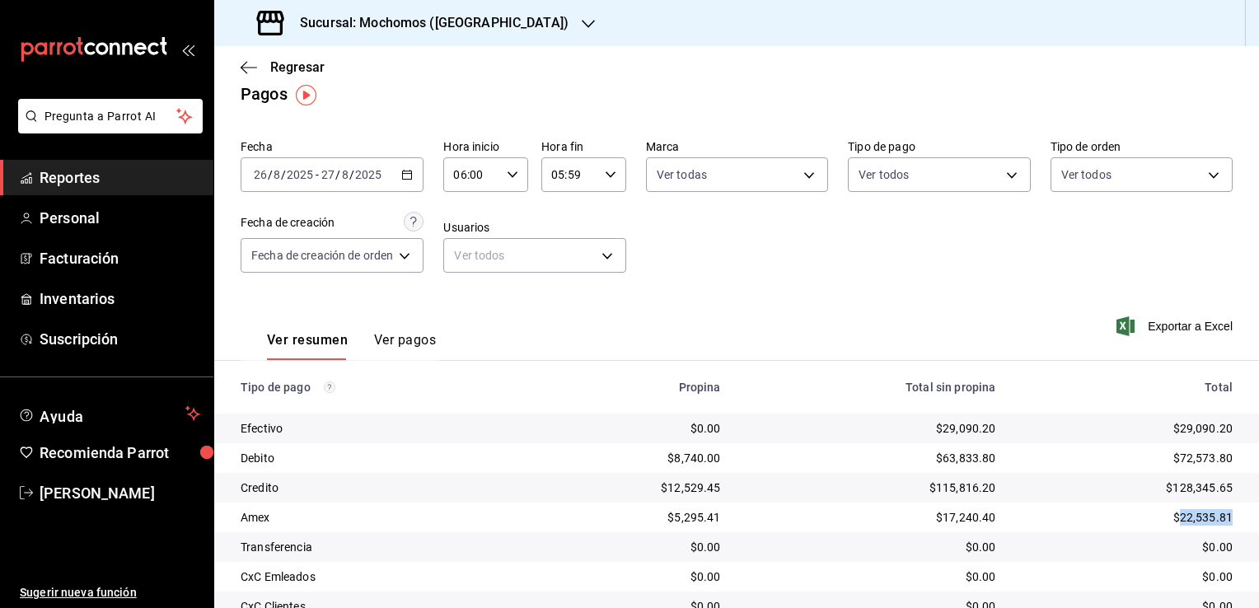
scroll to position [18, 0]
click at [412, 175] on \(Stroke\) "button" at bounding box center [407, 175] width 9 height 1
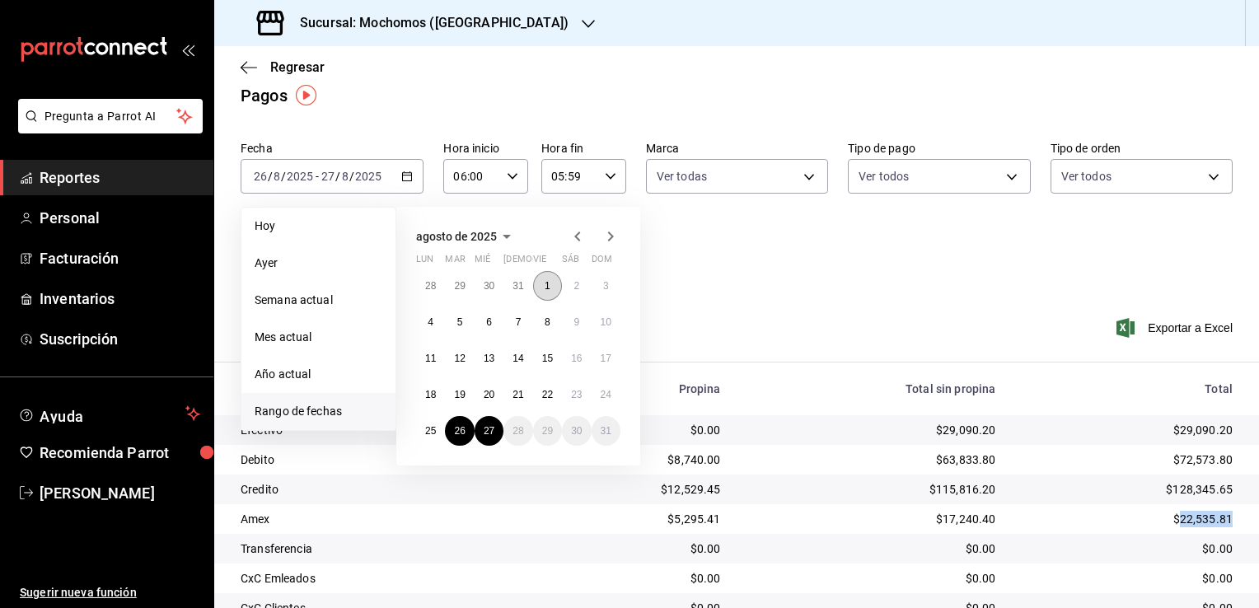
click at [547, 287] on abbr "1" at bounding box center [548, 286] width 6 height 12
click at [498, 392] on button "20" at bounding box center [489, 395] width 29 height 30
type input "00:00"
type input "23:59"
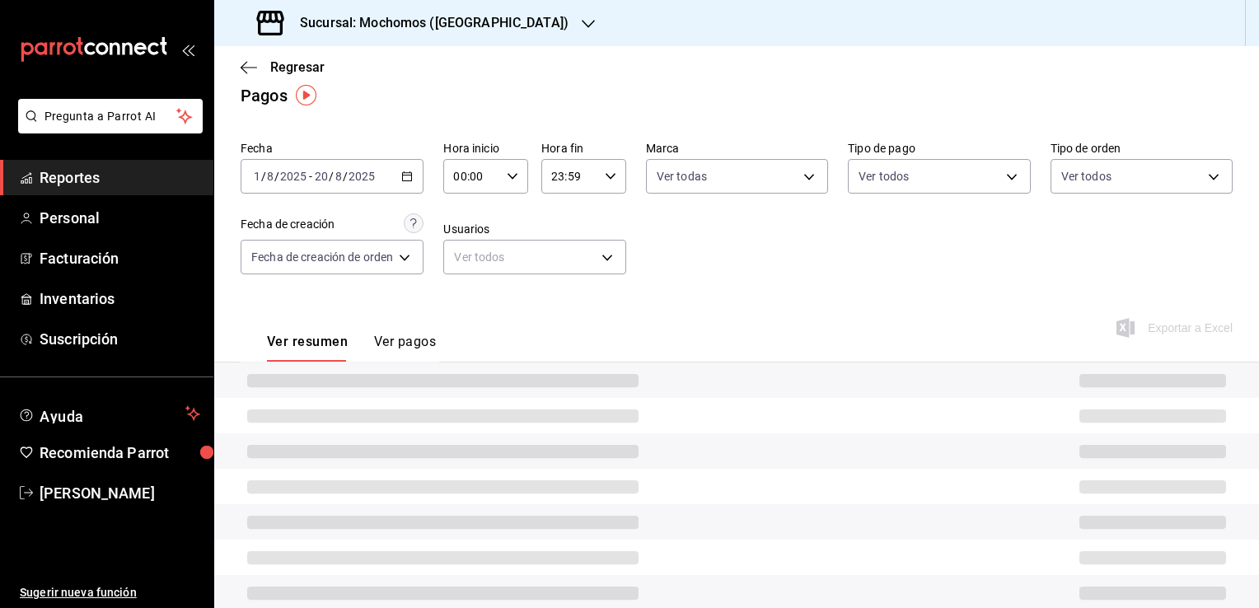
click at [518, 175] on icon "button" at bounding box center [513, 177] width 12 height 12
click at [461, 300] on span "02" at bounding box center [466, 297] width 16 height 13
type input "02:00"
click at [461, 298] on span "06" at bounding box center [466, 290] width 16 height 13
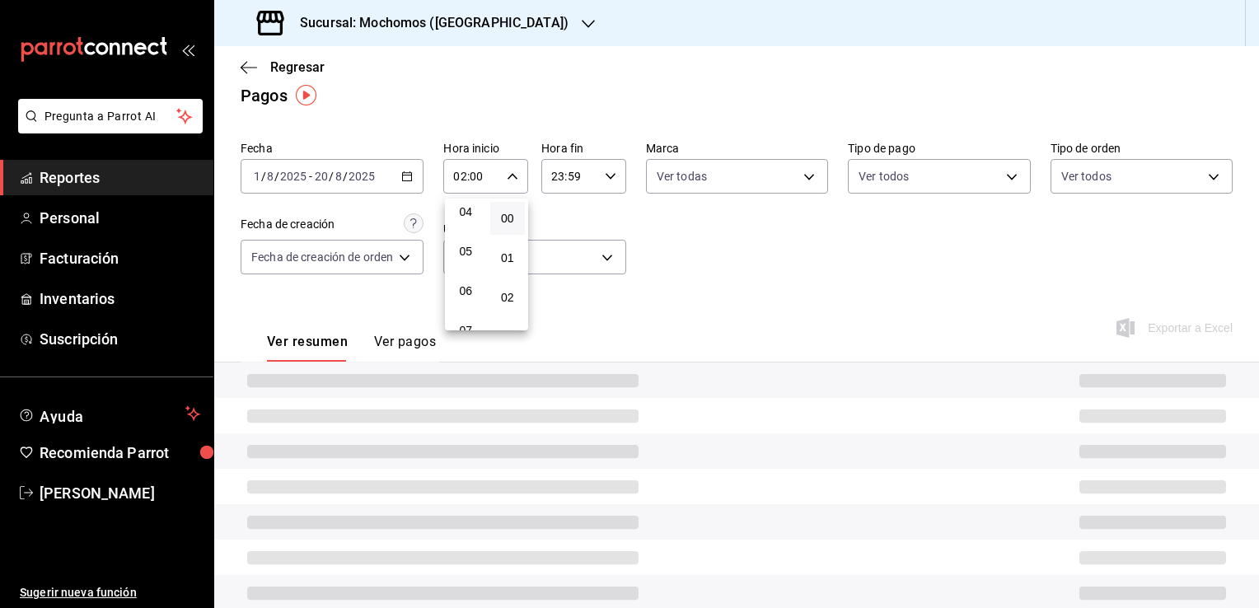
type input "06:00"
click at [640, 302] on div at bounding box center [629, 304] width 1259 height 608
click at [607, 176] on \(Stroke\) "button" at bounding box center [611, 176] width 10 height 6
click at [559, 227] on span "21" at bounding box center [563, 231] width 16 height 13
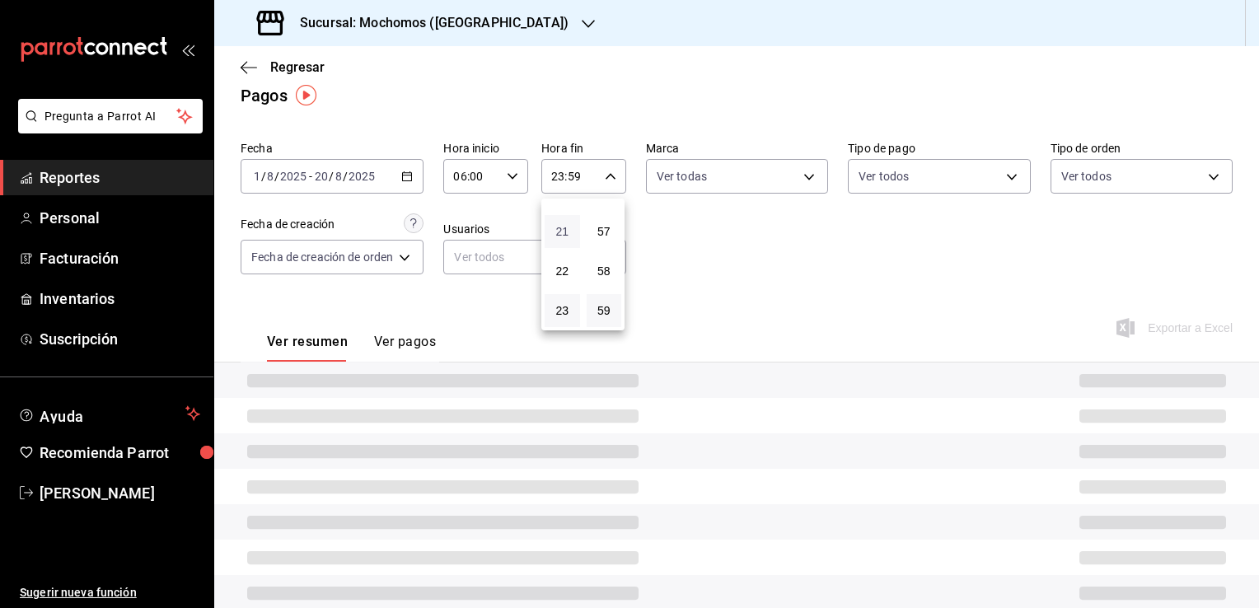
type input "21:59"
click at [562, 300] on span "05" at bounding box center [563, 300] width 16 height 13
type input "05:59"
click at [696, 285] on div at bounding box center [629, 304] width 1259 height 608
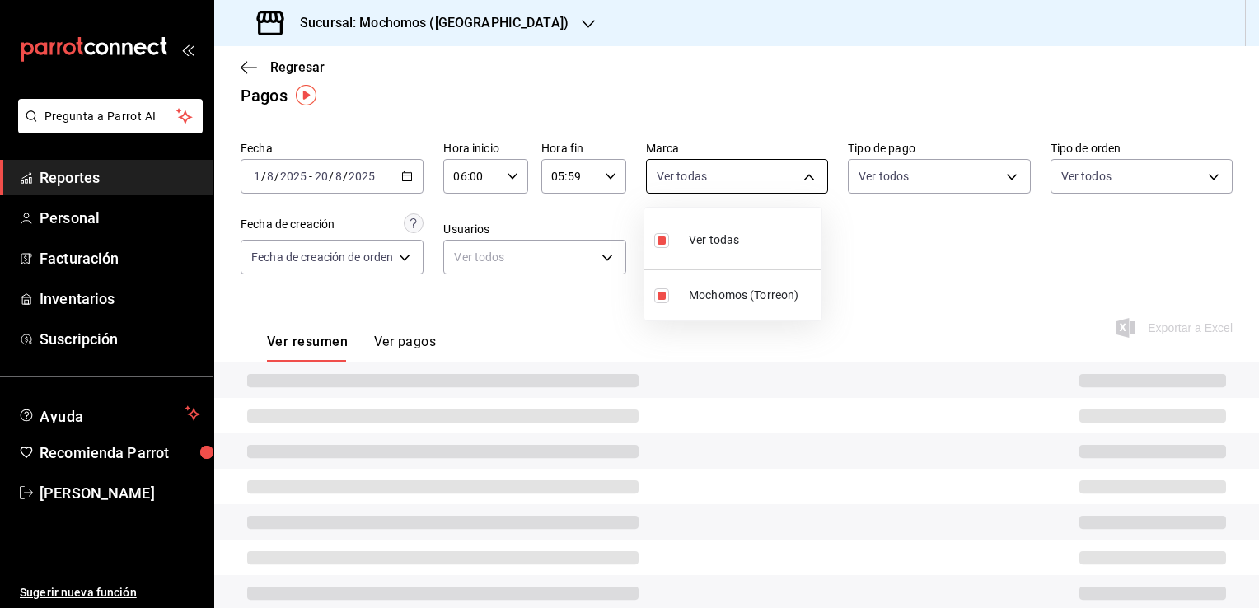
click at [805, 175] on body "Pregunta a Parrot AI Reportes Personal Facturación Inventarios Suscripción Ayud…" at bounding box center [629, 304] width 1259 height 608
click at [896, 256] on div at bounding box center [629, 304] width 1259 height 608
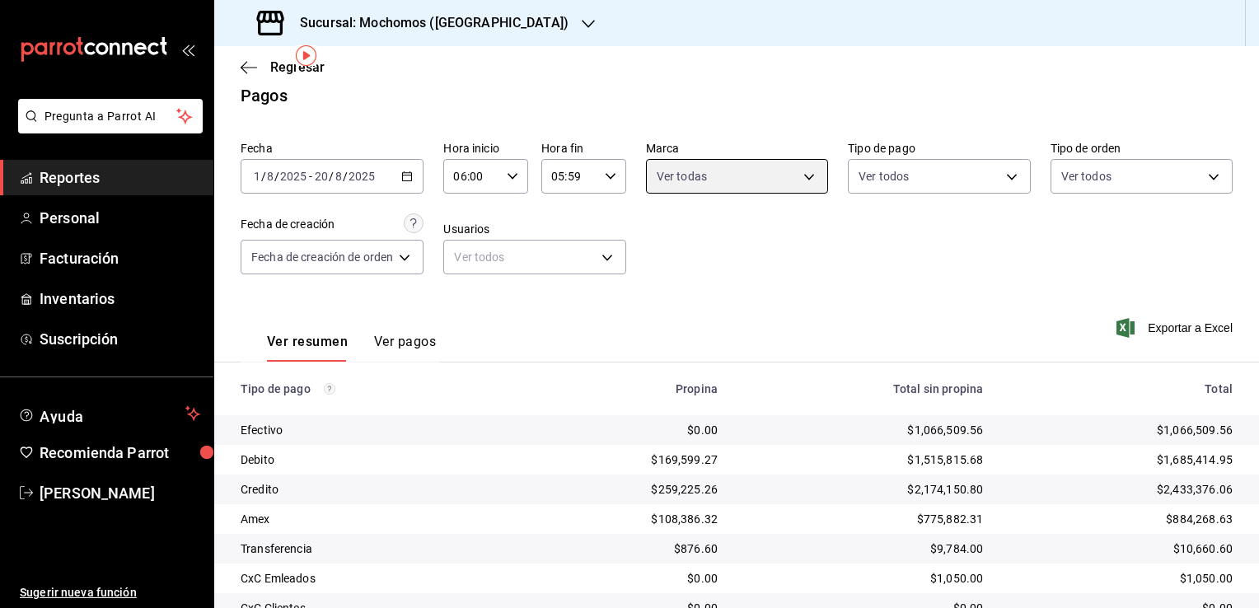
scroll to position [89, 0]
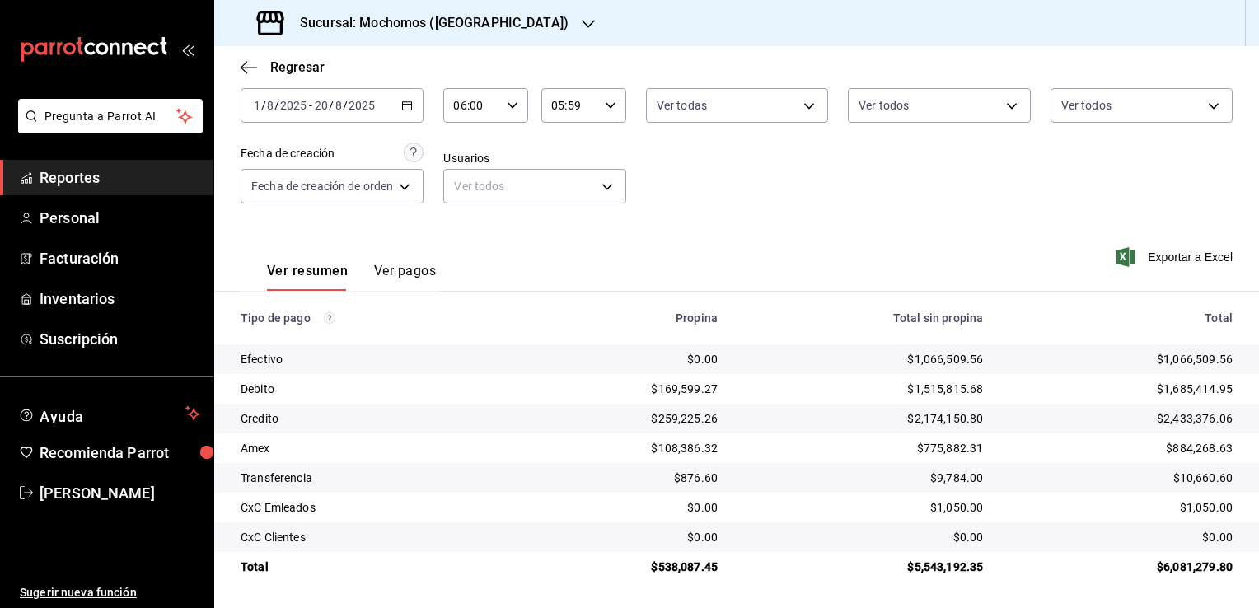
click at [409, 111] on div "2025-08-01 1 / 8 / 2025 - 2025-08-20 20 / 8 / 2025" at bounding box center [332, 105] width 183 height 35
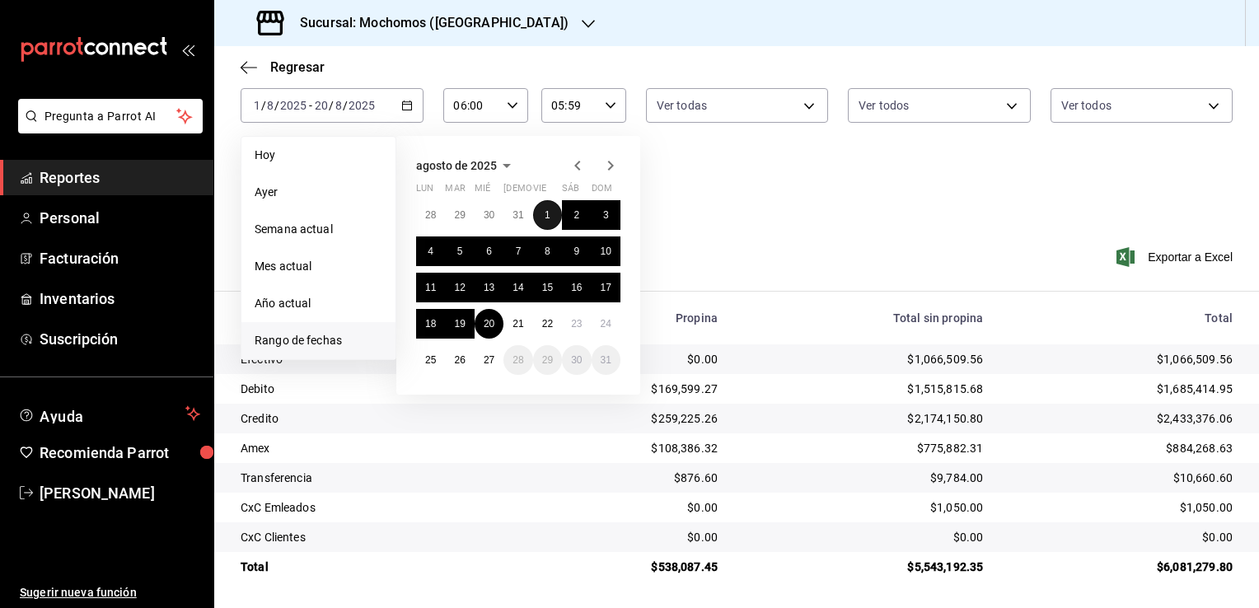
click at [554, 215] on button "1" at bounding box center [547, 215] width 29 height 30
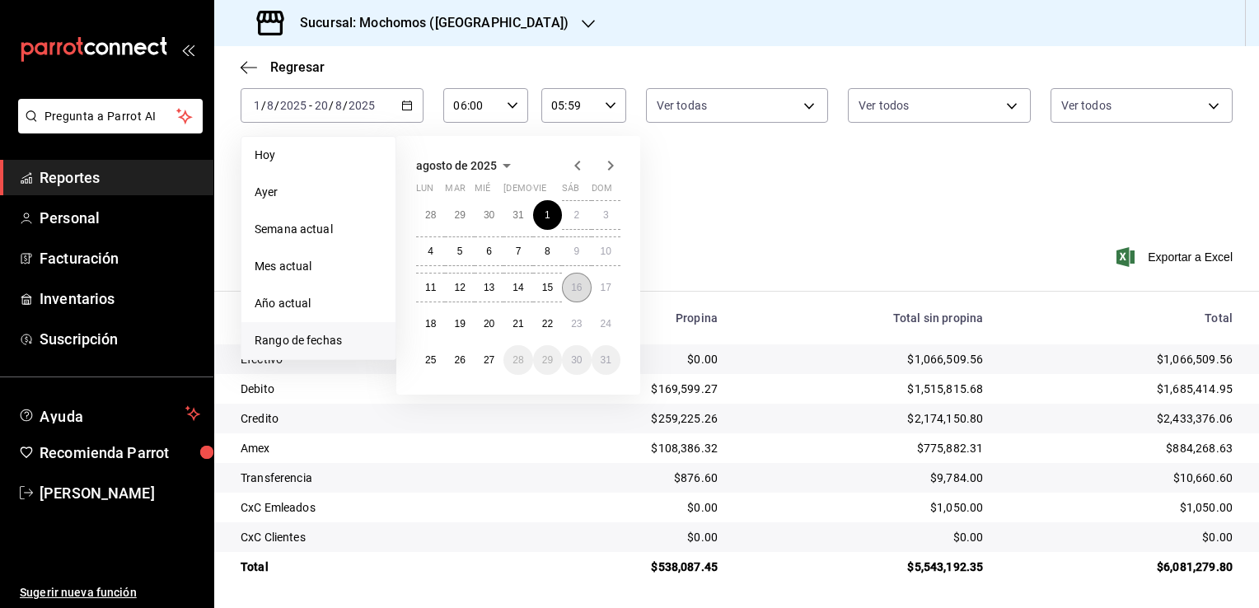
click at [575, 289] on abbr "16" at bounding box center [576, 288] width 11 height 12
type input "00:00"
type input "23:59"
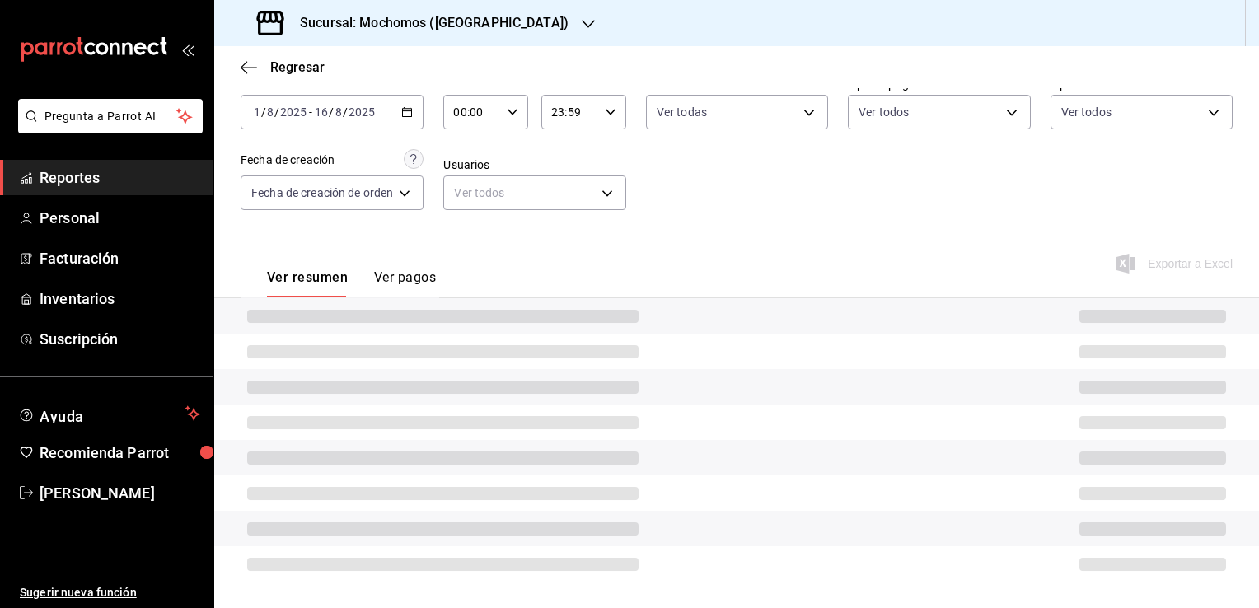
scroll to position [82, 0]
click at [509, 110] on icon "button" at bounding box center [513, 112] width 12 height 12
click at [462, 245] on button "02" at bounding box center [465, 233] width 35 height 33
type input "02:00"
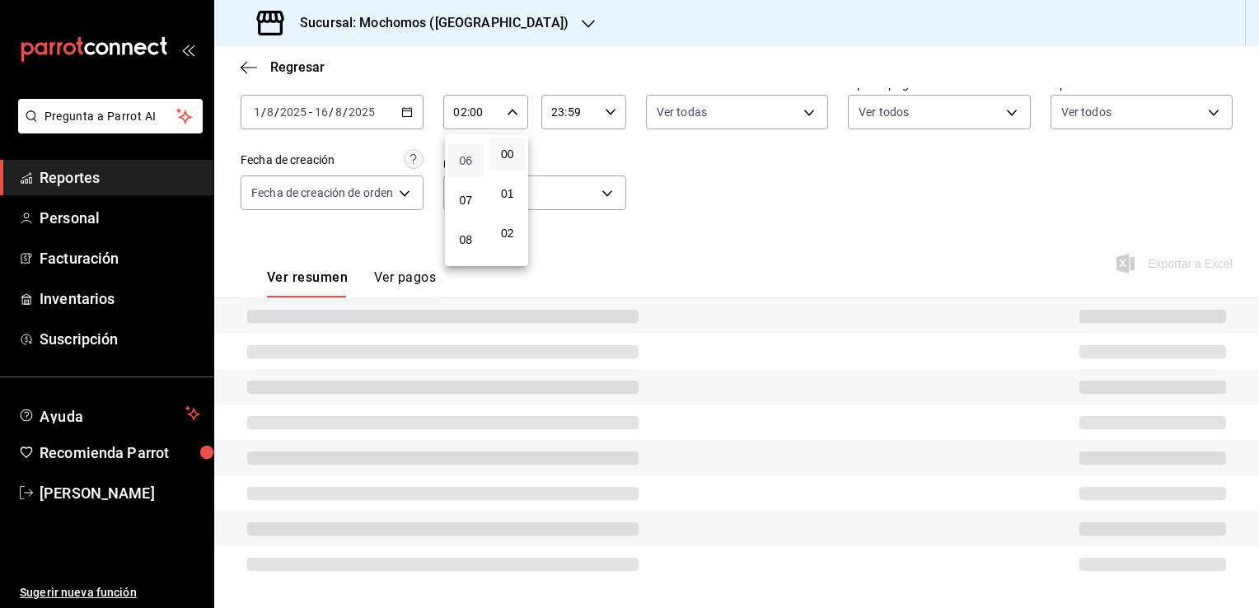
click at [468, 163] on span "06" at bounding box center [466, 160] width 16 height 13
type input "06:00"
click at [658, 213] on div at bounding box center [629, 304] width 1259 height 608
click at [610, 109] on icon "button" at bounding box center [611, 112] width 12 height 12
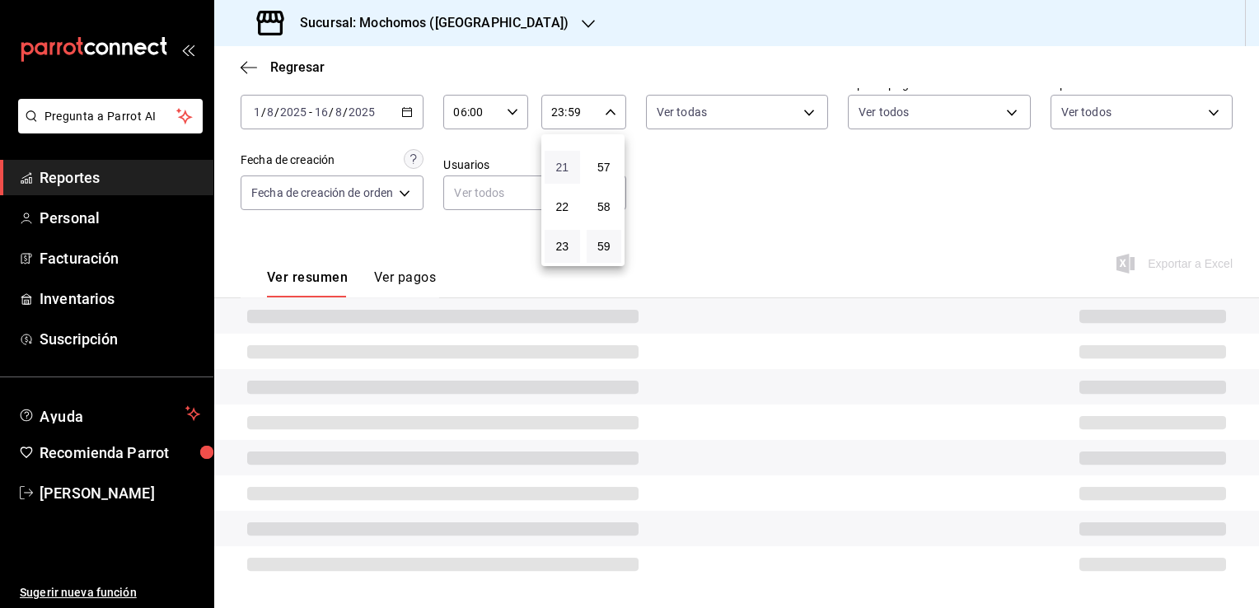
click at [563, 162] on span "21" at bounding box center [563, 167] width 16 height 13
type input "21:59"
click at [564, 211] on span "05" at bounding box center [563, 210] width 16 height 13
type input "05:59"
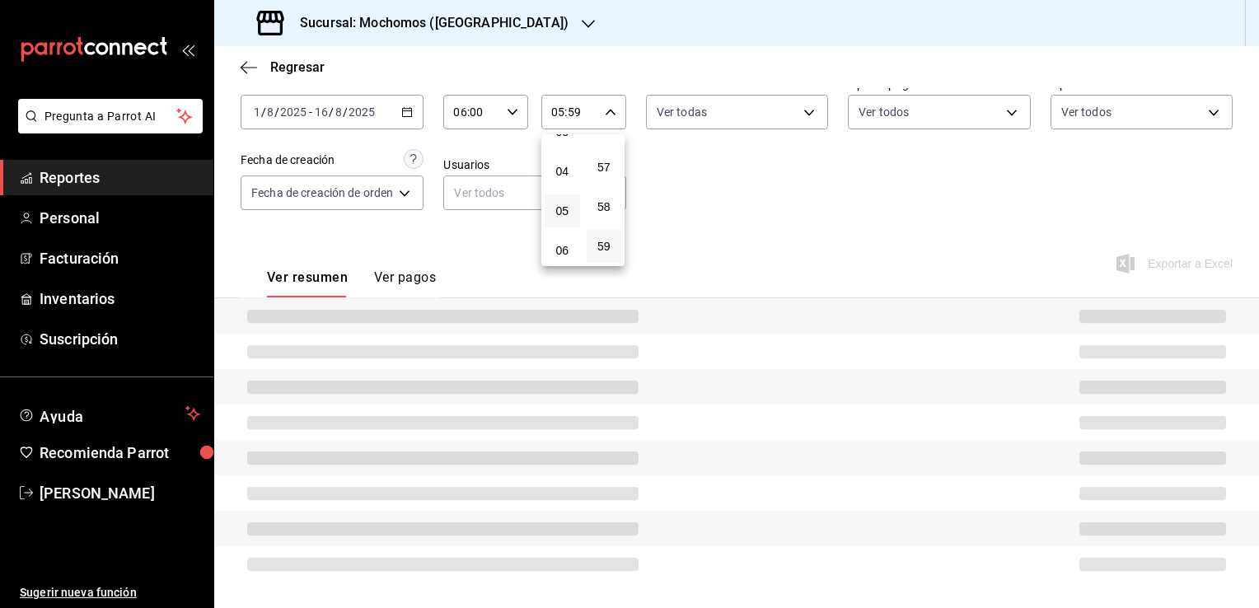
click at [725, 208] on div at bounding box center [629, 304] width 1259 height 608
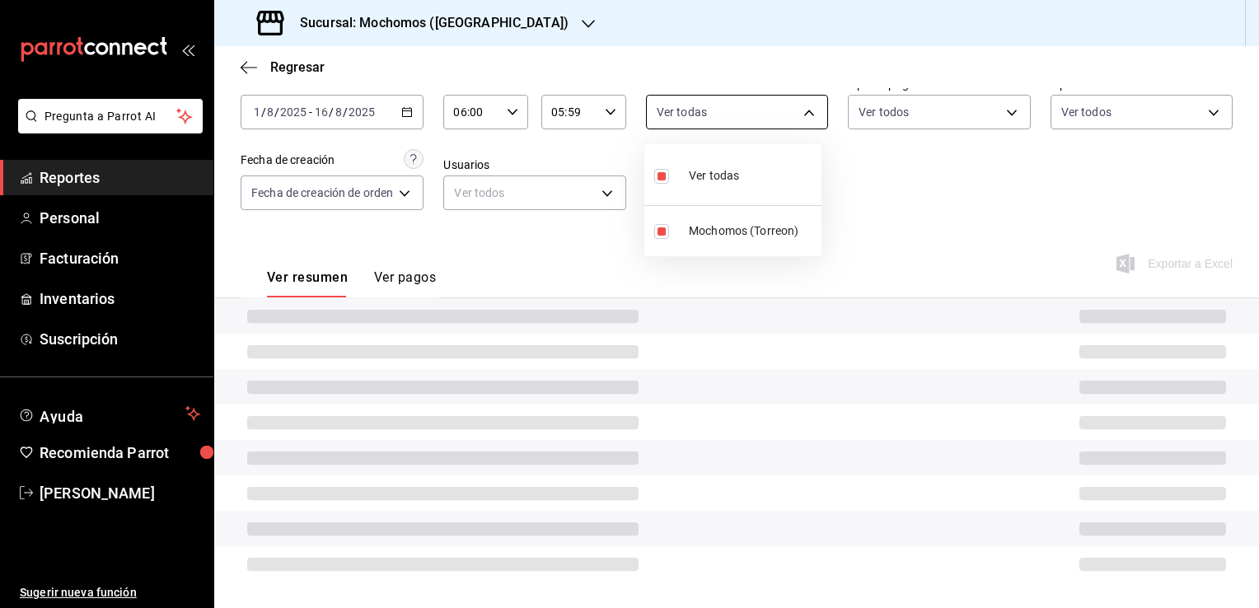
click at [806, 117] on body "Pregunta a Parrot AI Reportes Personal Facturación Inventarios Suscripción Ayud…" at bounding box center [629, 304] width 1259 height 608
click at [750, 167] on li "Ver todas" at bounding box center [732, 174] width 177 height 49
checkbox input "false"
click at [733, 122] on div at bounding box center [629, 304] width 1259 height 608
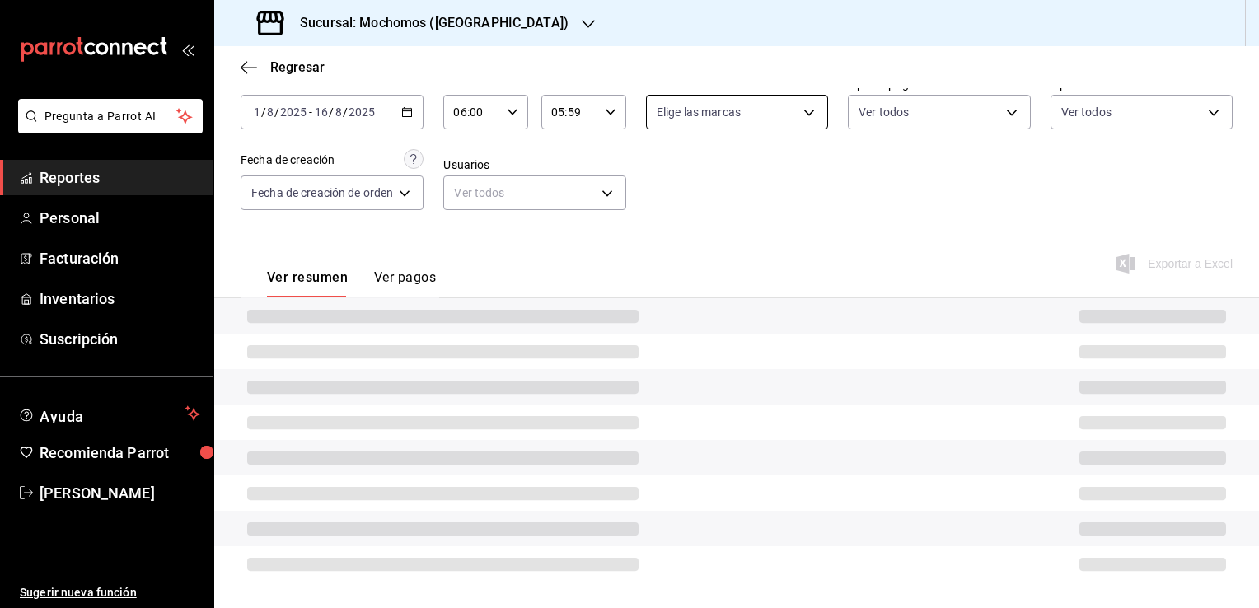
click at [714, 117] on body "Pregunta a Parrot AI Reportes Personal Facturación Inventarios Suscripción Ayud…" at bounding box center [629, 304] width 1259 height 608
click at [701, 170] on span "Ver todas" at bounding box center [714, 175] width 50 height 17
type input "c8544d00-0077-49dd-9e07-f6fffff65e49"
checkbox input "true"
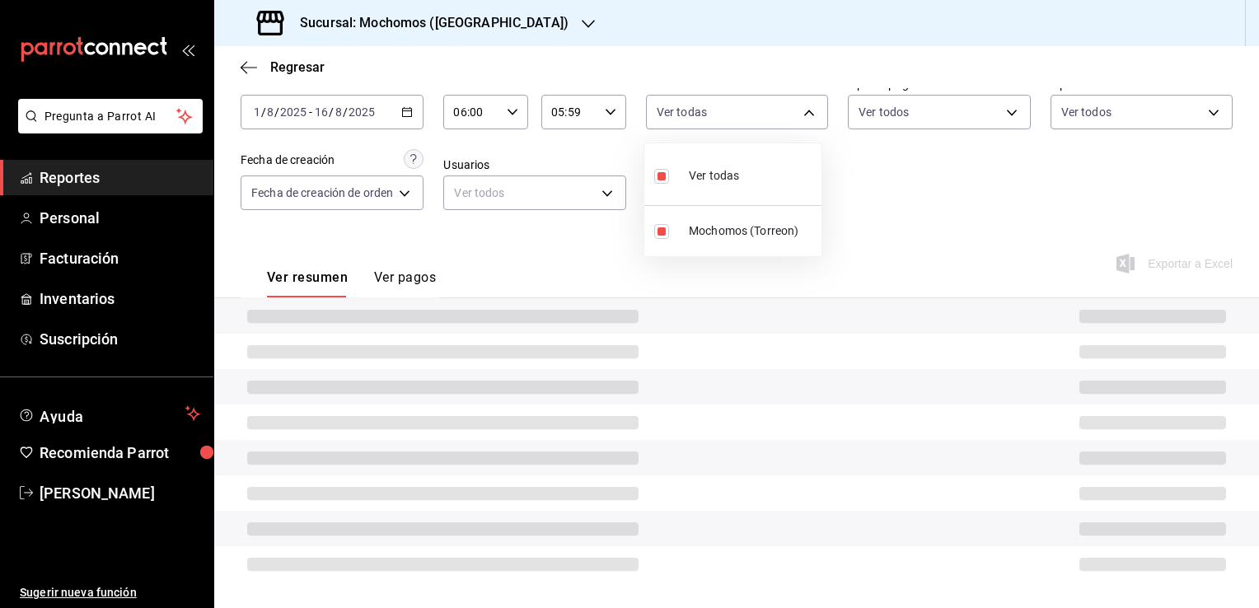
click at [934, 203] on div at bounding box center [629, 304] width 1259 height 608
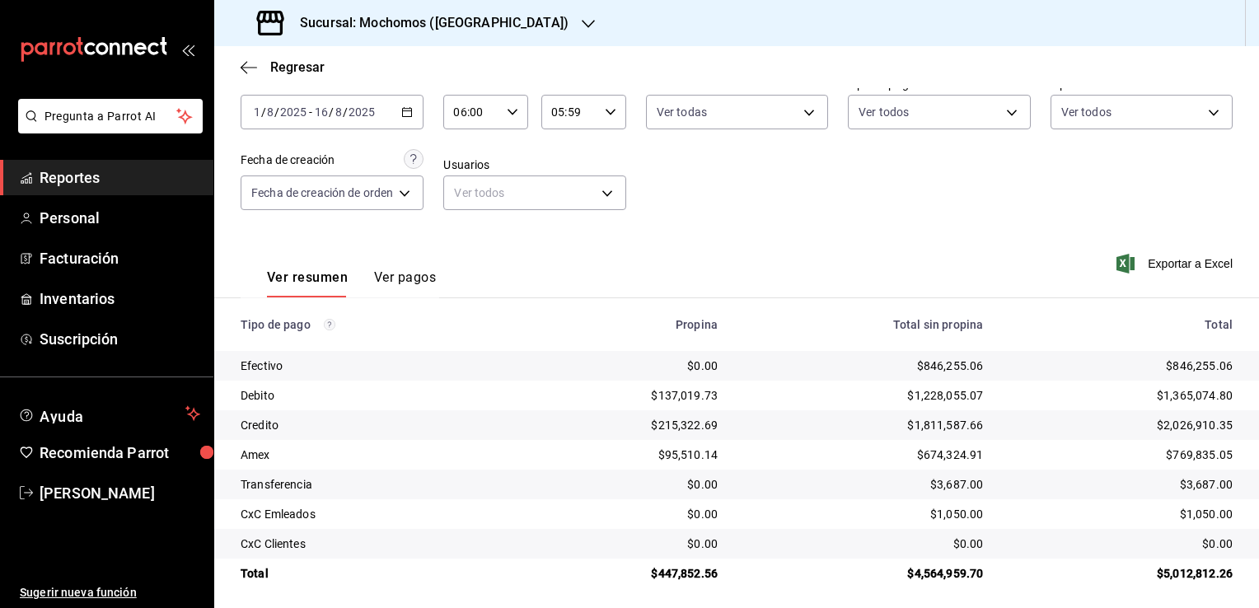
click at [410, 112] on icon "button" at bounding box center [407, 112] width 12 height 12
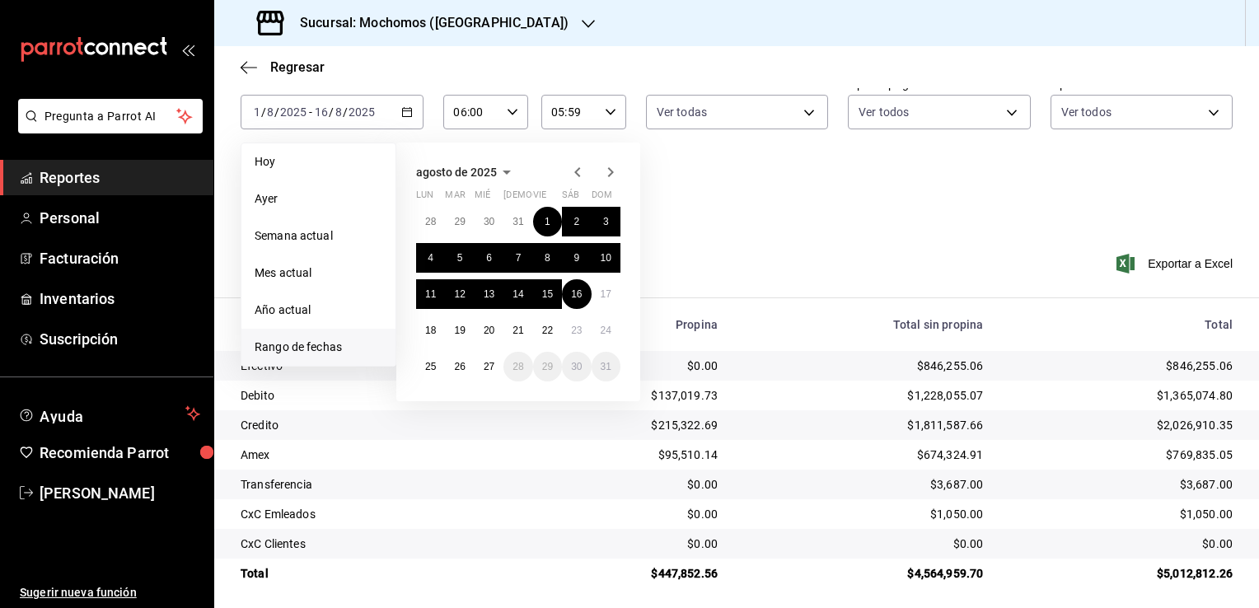
click at [133, 179] on span "Reportes" at bounding box center [120, 177] width 161 height 22
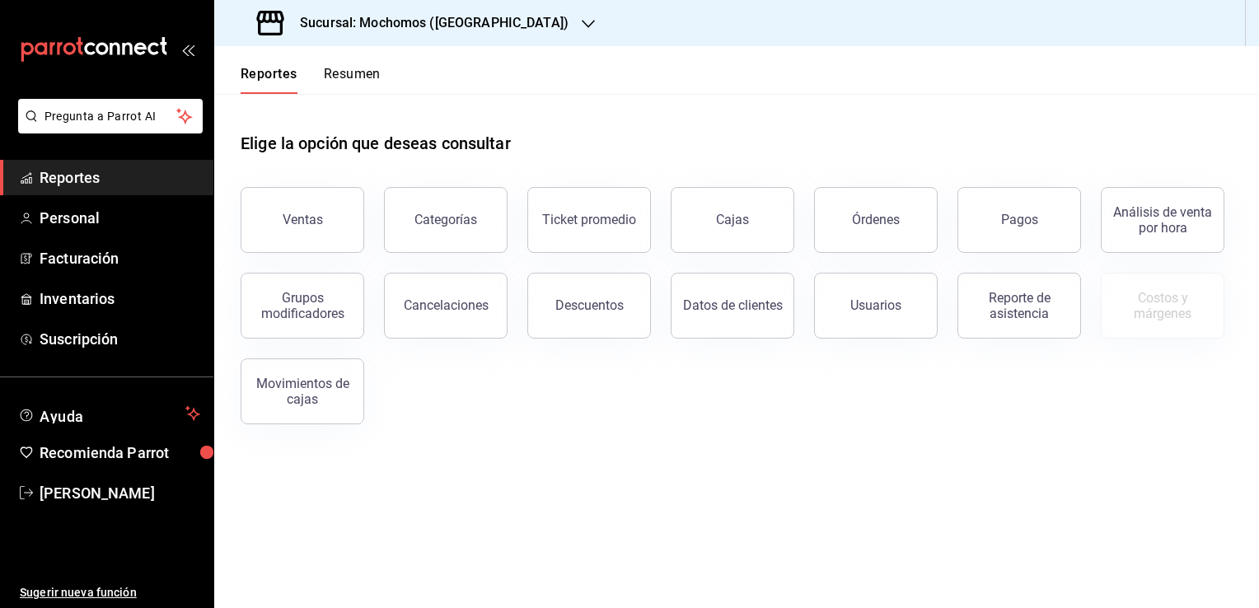
click at [404, 28] on h3 "Sucursal: Mochomos (Torreon)" at bounding box center [428, 23] width 282 height 20
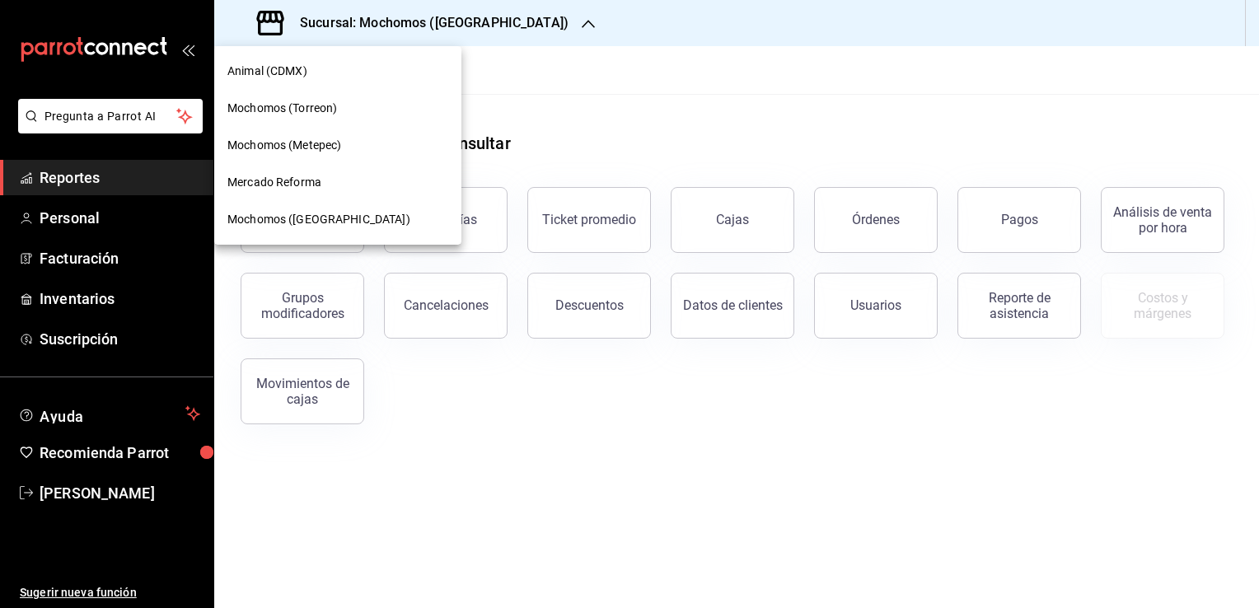
click at [334, 214] on span "Mochomos (Chihuahua)" at bounding box center [318, 219] width 183 height 17
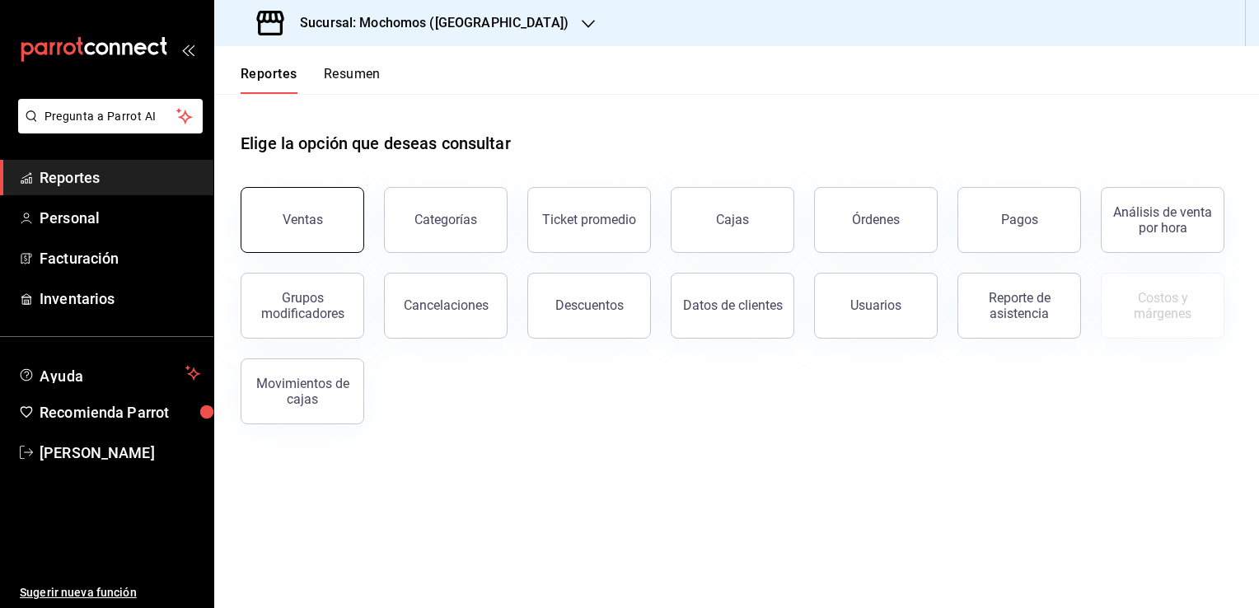
click at [307, 223] on div "Ventas" at bounding box center [303, 220] width 40 height 16
